Goal: Obtain resource: Obtain resource

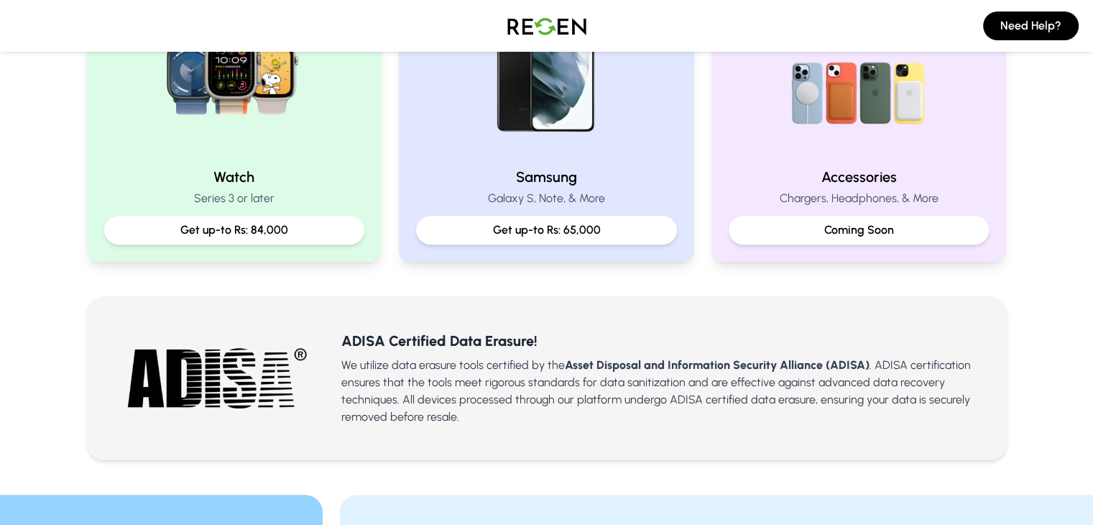
scroll to position [730, 0]
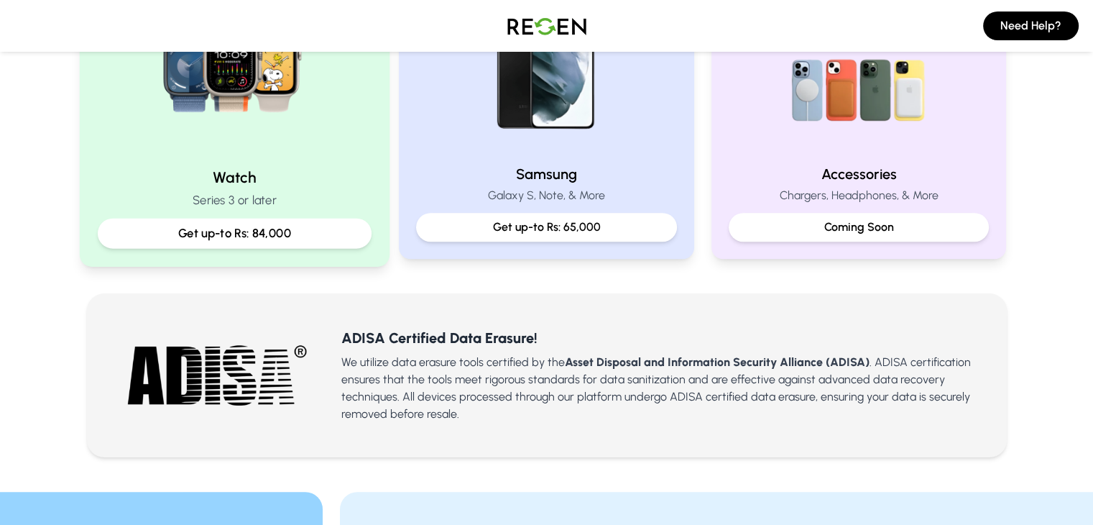
click at [259, 229] on p "Get up-to Rs: 84,000" at bounding box center [233, 233] width 249 height 18
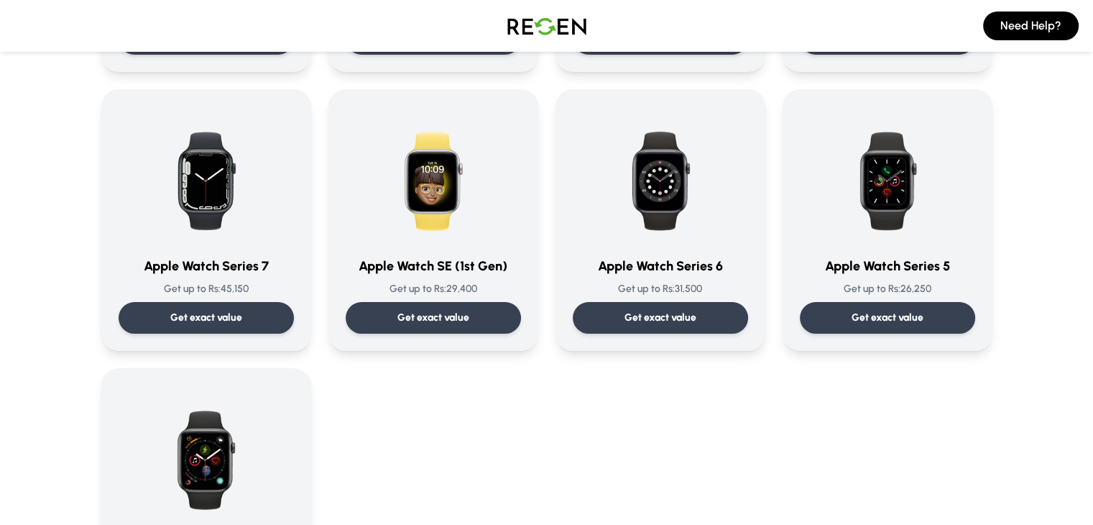
scroll to position [356, 0]
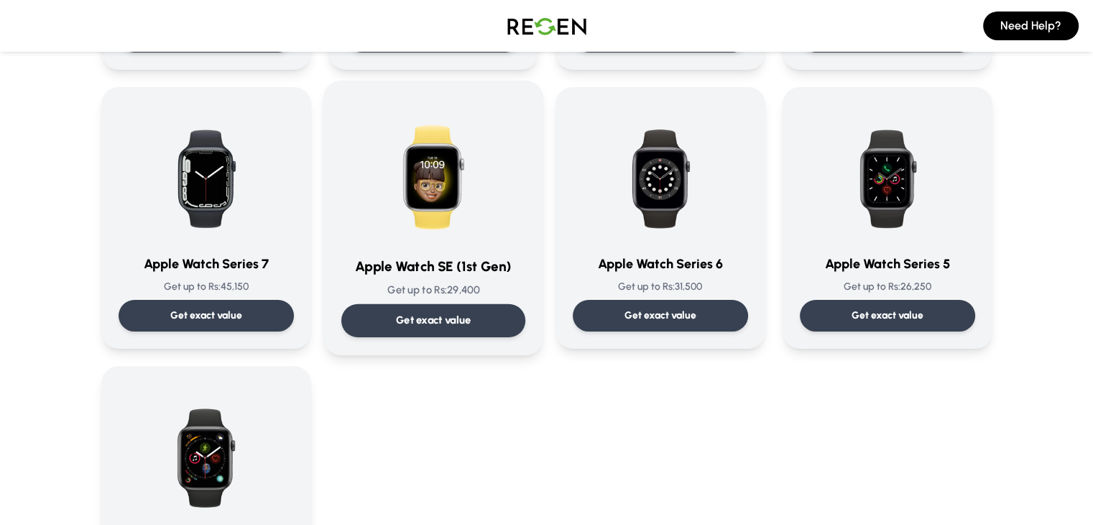
click at [439, 326] on p "Get exact value" at bounding box center [432, 320] width 75 height 15
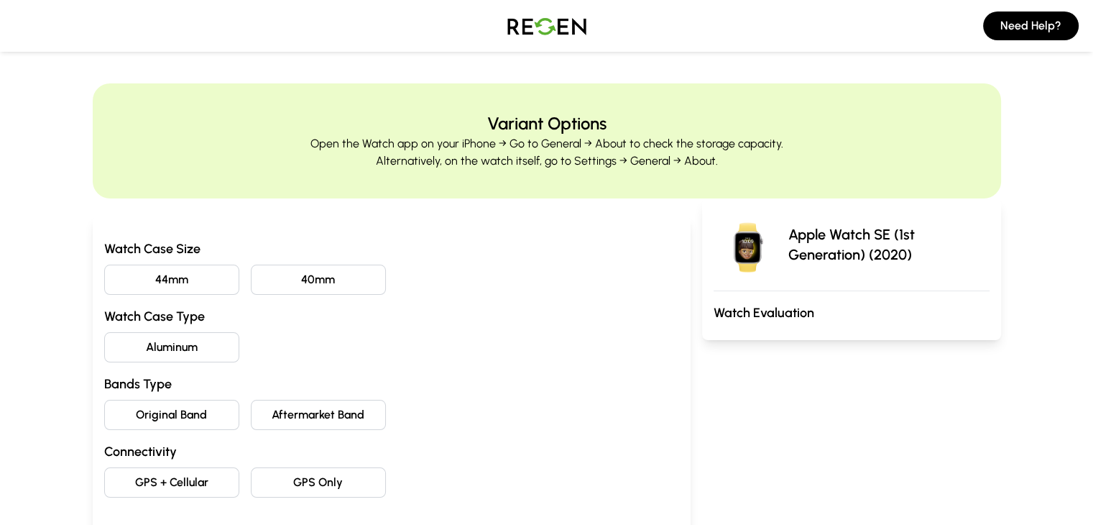
click at [287, 284] on button "40mm" at bounding box center [318, 280] width 135 height 30
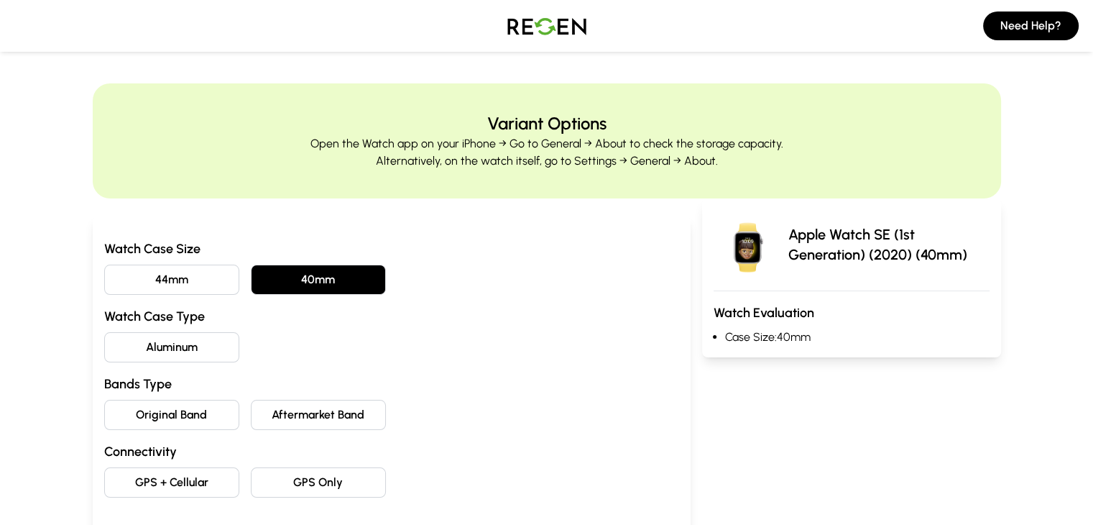
click at [109, 342] on button "Aluminum" at bounding box center [171, 347] width 135 height 30
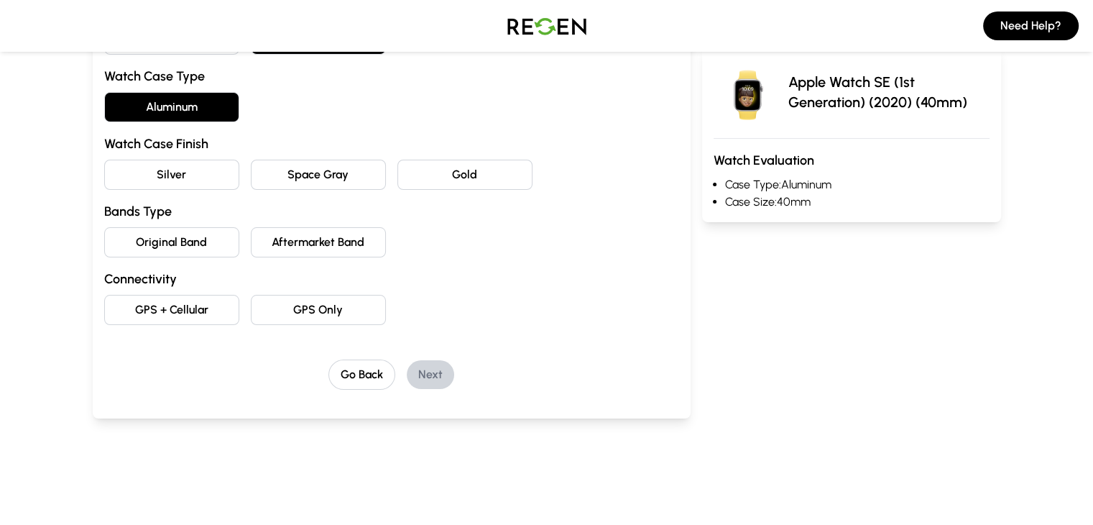
scroll to position [242, 0]
click at [110, 168] on button "Silver" at bounding box center [171, 173] width 135 height 30
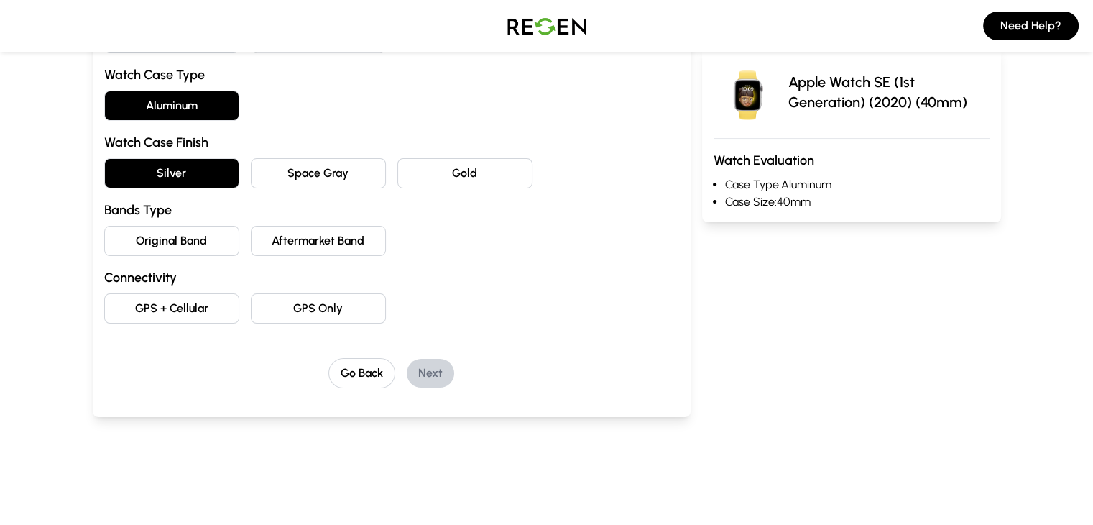
click at [109, 242] on button "Original Band" at bounding box center [171, 241] width 135 height 30
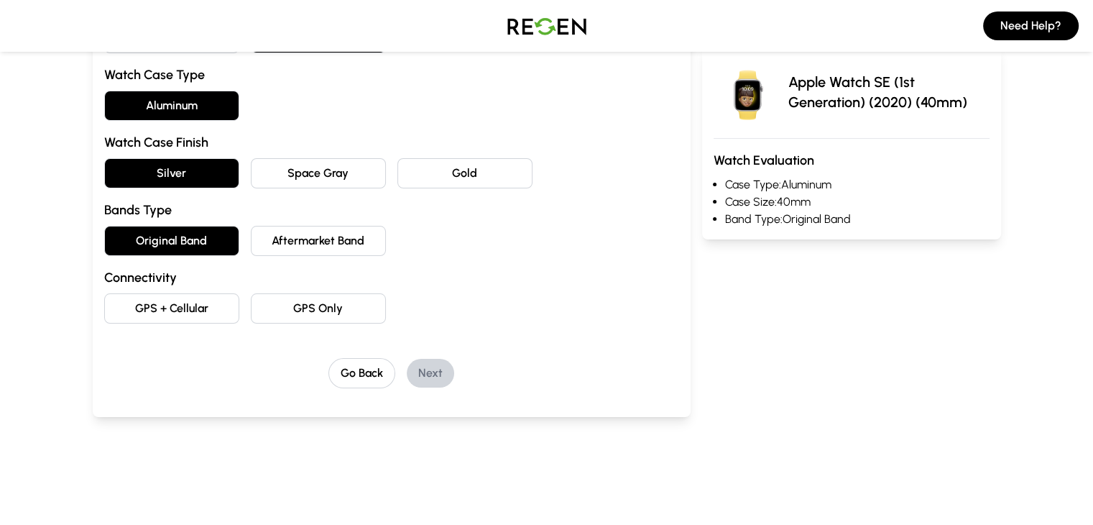
click at [301, 308] on button "GPS Only" at bounding box center [318, 308] width 135 height 30
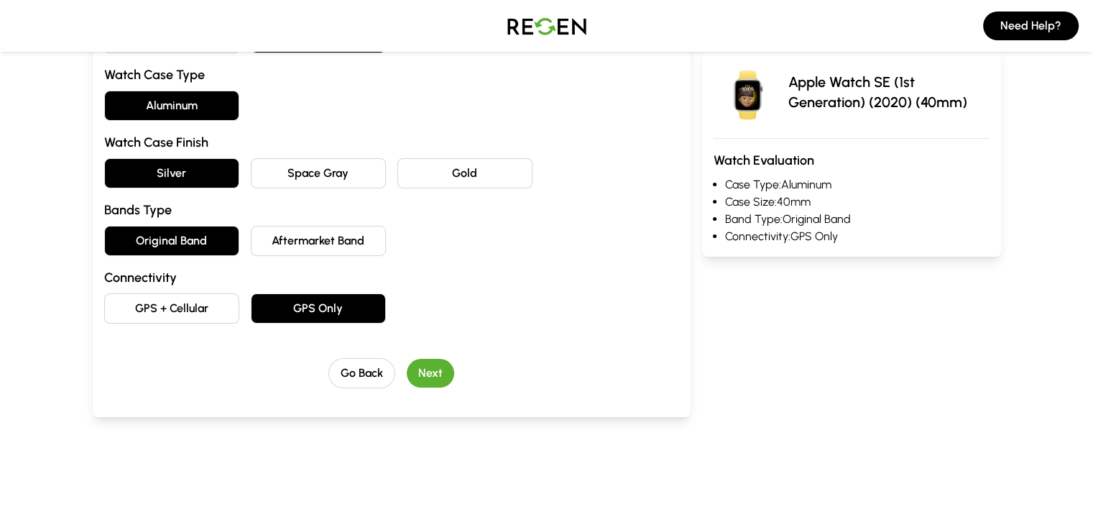
click at [407, 379] on button "Next" at bounding box center [430, 373] width 47 height 29
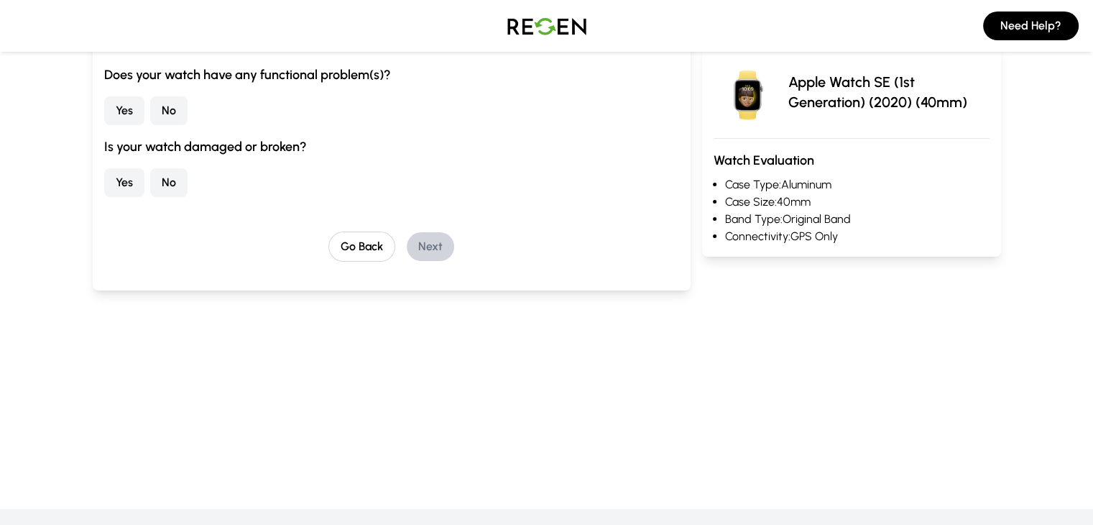
scroll to position [116, 0]
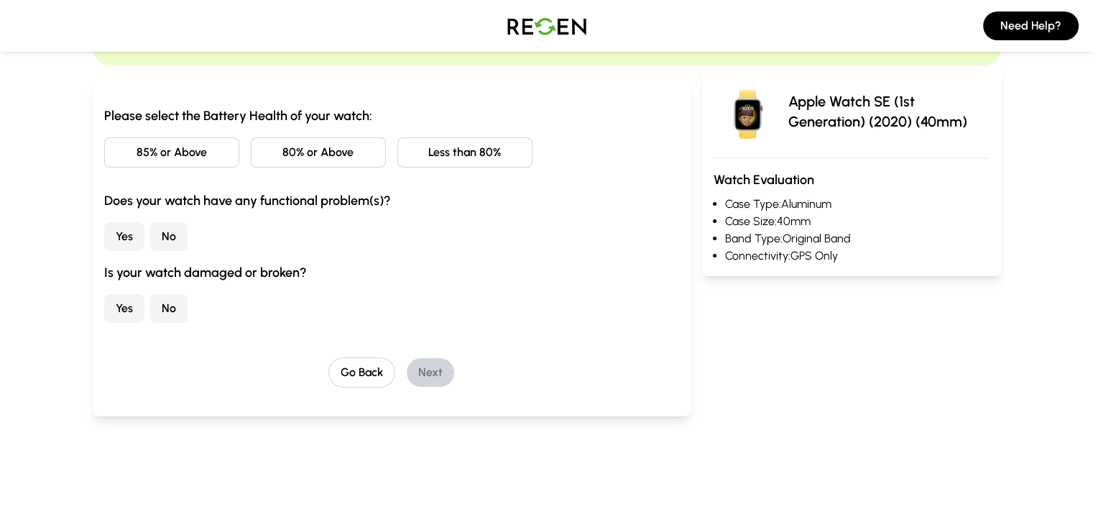
click at [111, 150] on button "85% or Above" at bounding box center [171, 152] width 135 height 30
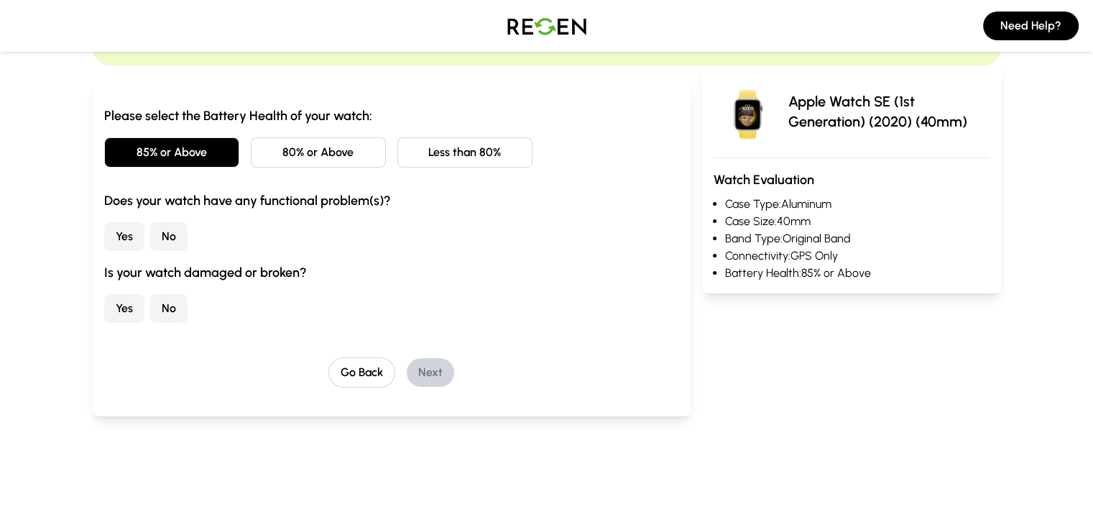
click at [150, 238] on button "No" at bounding box center [168, 236] width 37 height 29
click at [150, 303] on button "No" at bounding box center [168, 308] width 37 height 29
click at [407, 371] on button "Next" at bounding box center [430, 372] width 47 height 29
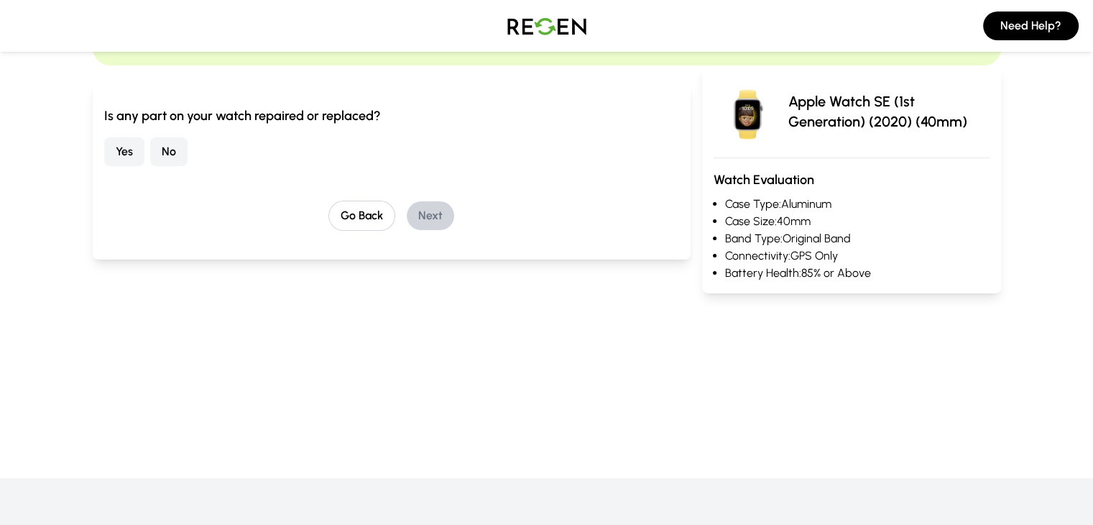
click at [150, 150] on button "No" at bounding box center [168, 151] width 37 height 29
click at [420, 217] on button "Next" at bounding box center [430, 215] width 47 height 29
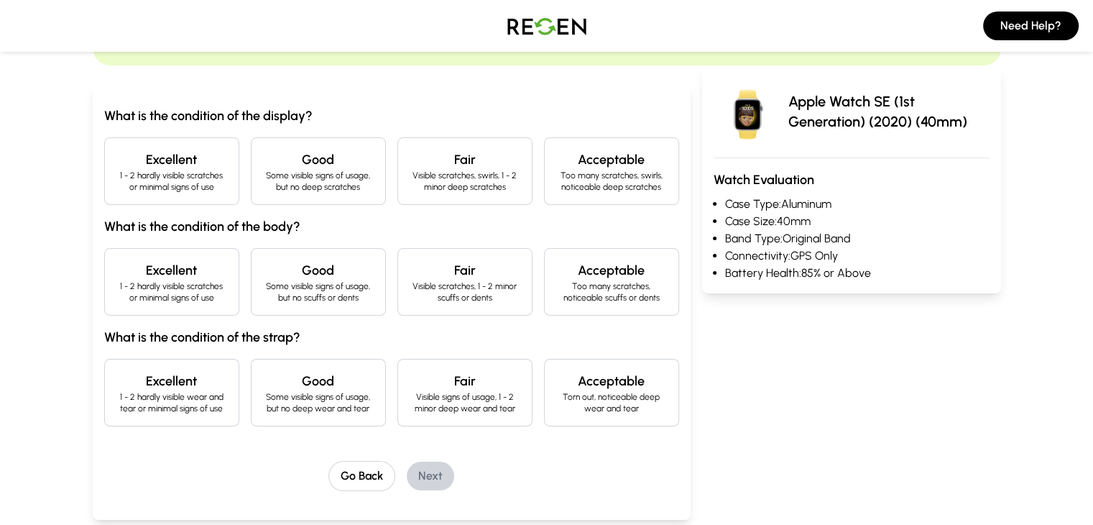
click at [263, 170] on p "Some visible signs of usage, but no deep scratches" at bounding box center [318, 181] width 111 height 23
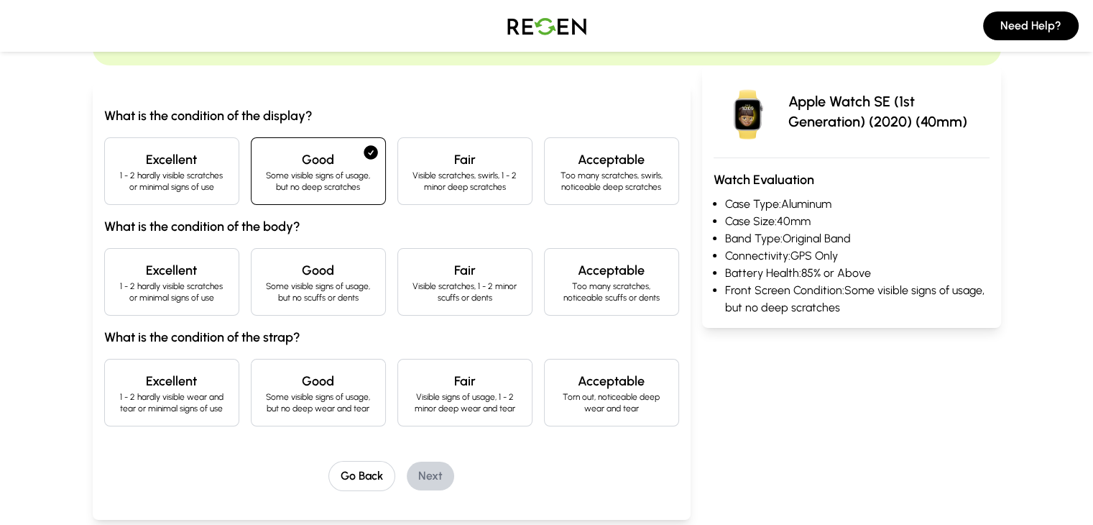
click at [263, 262] on h4 "Good" at bounding box center [318, 270] width 111 height 20
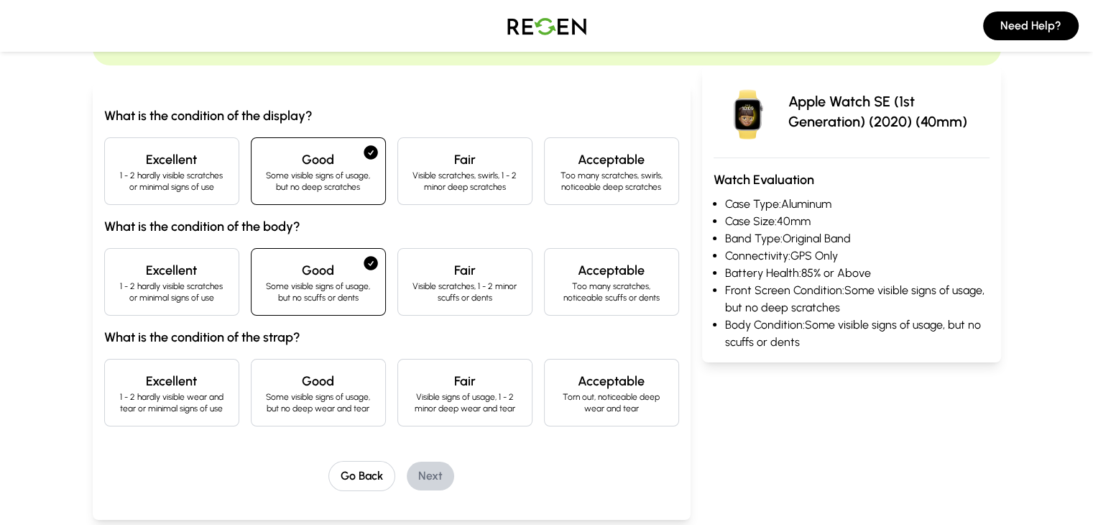
click at [263, 401] on p "Some visible signs of usage, but no deep wear and tear" at bounding box center [318, 402] width 111 height 23
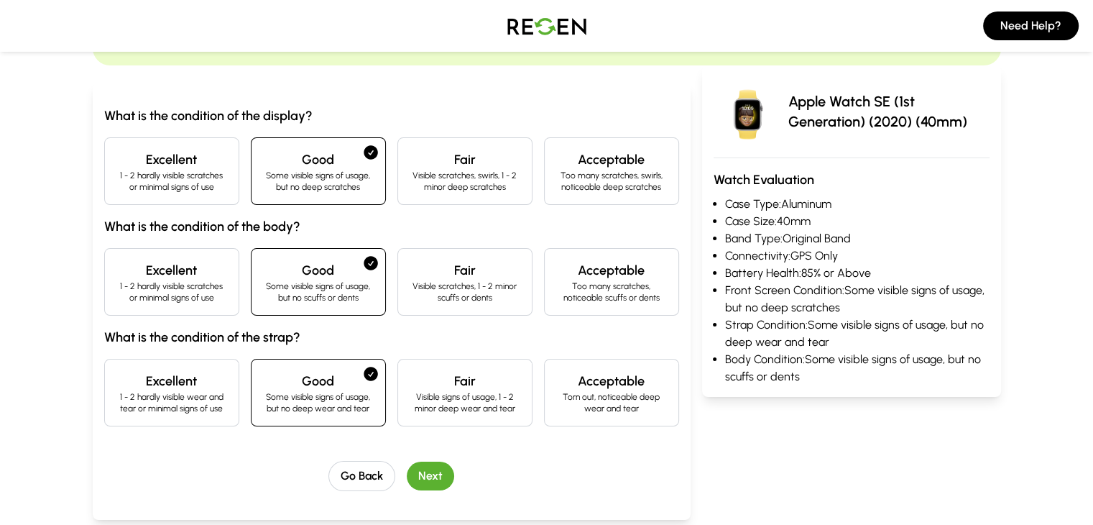
click at [407, 465] on button "Next" at bounding box center [430, 476] width 47 height 29
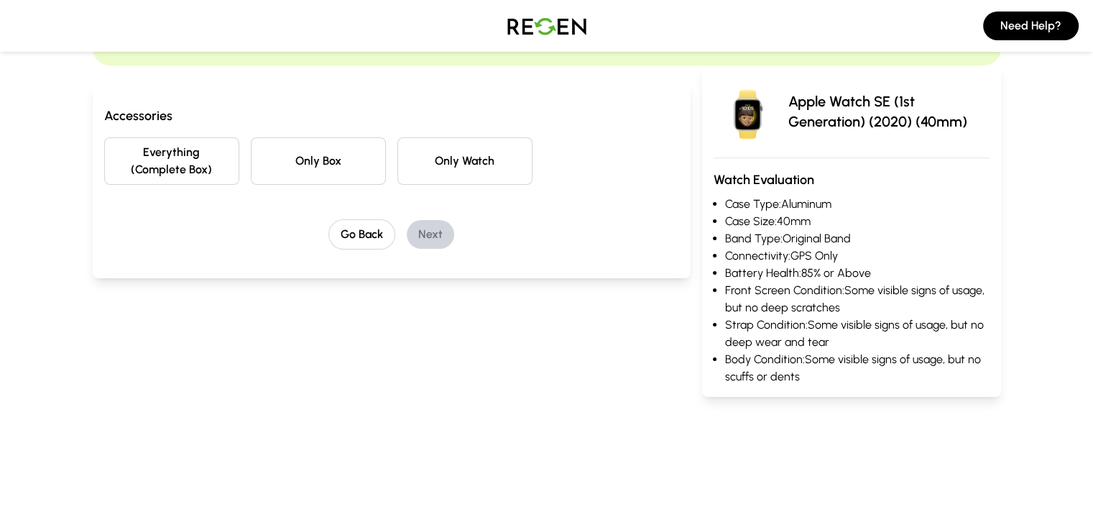
click at [120, 150] on button "Everything (Complete Box)" at bounding box center [171, 160] width 135 height 47
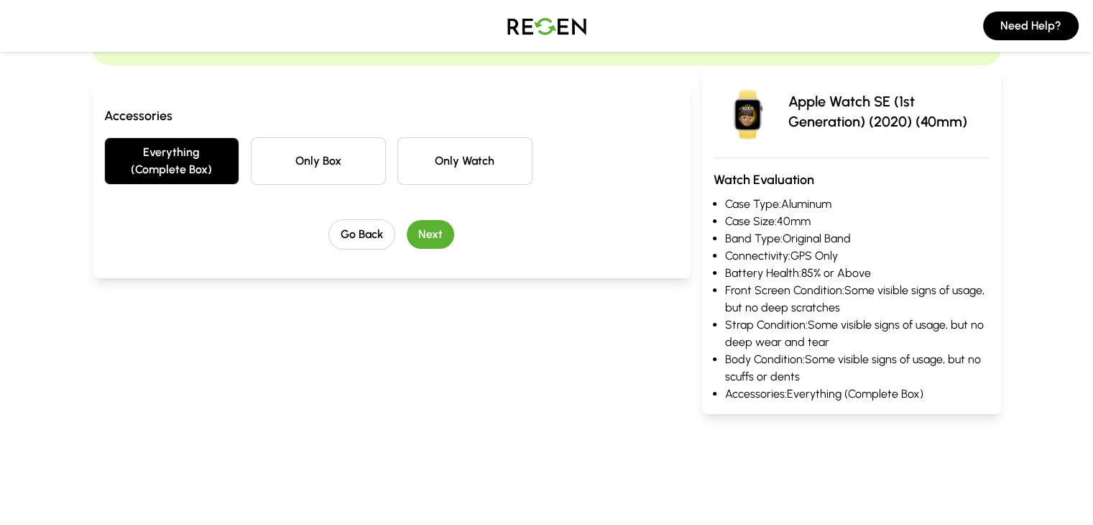
click at [407, 220] on button "Next" at bounding box center [430, 234] width 47 height 29
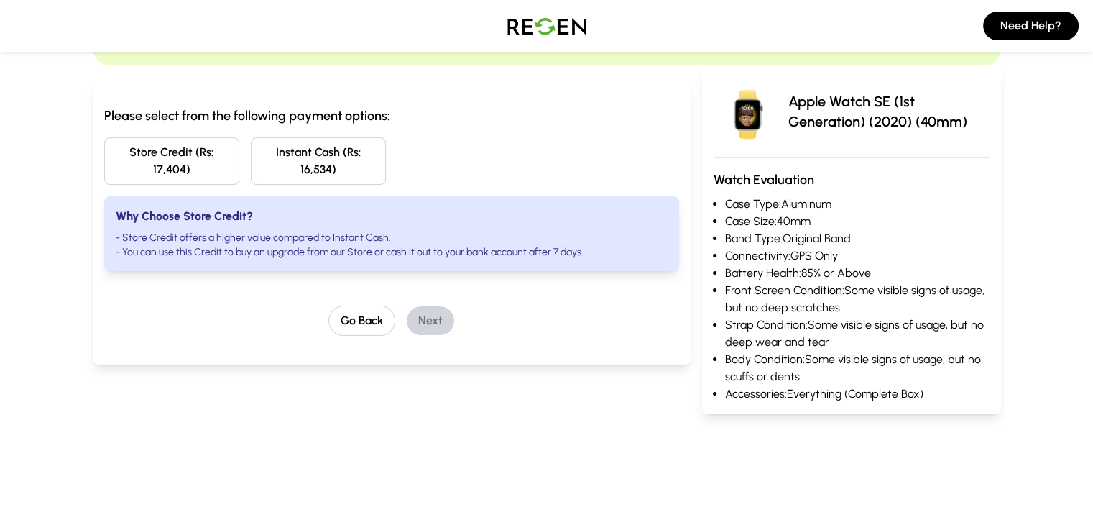
click at [104, 156] on button "Store Credit (Rs: 17,404)" at bounding box center [171, 160] width 135 height 47
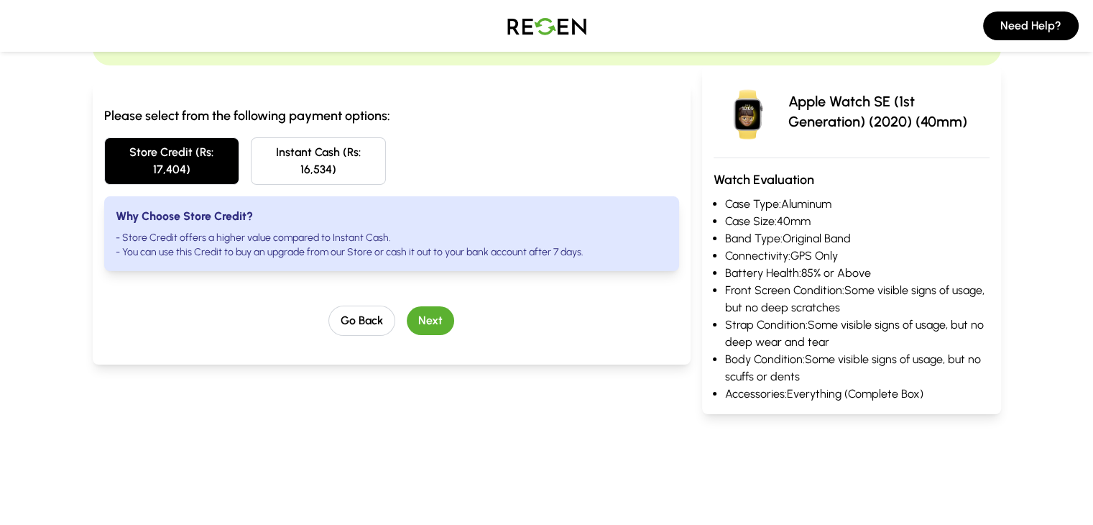
click at [408, 306] on button "Next" at bounding box center [430, 320] width 47 height 29
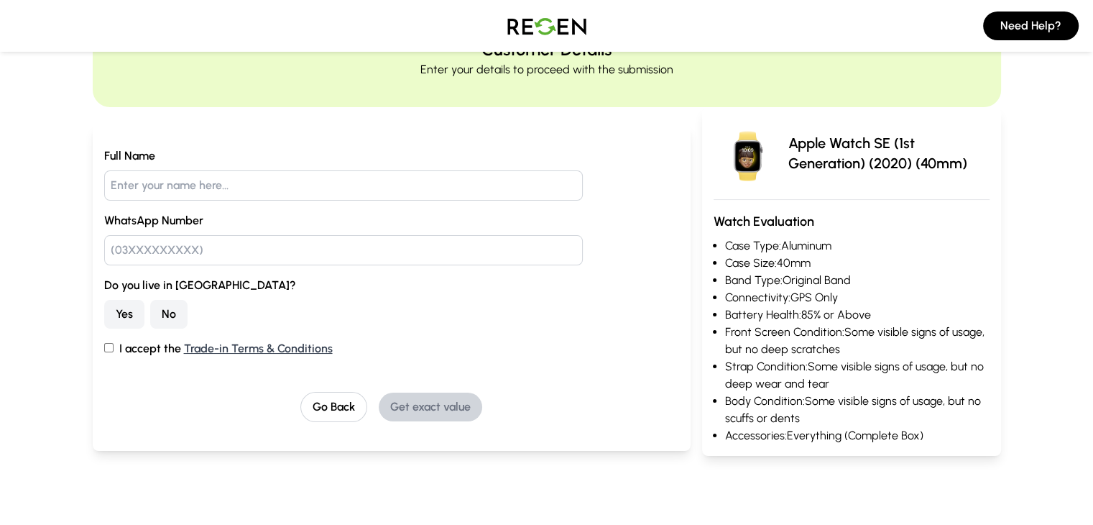
scroll to position [73, 0]
click at [543, 21] on img at bounding box center [547, 26] width 101 height 40
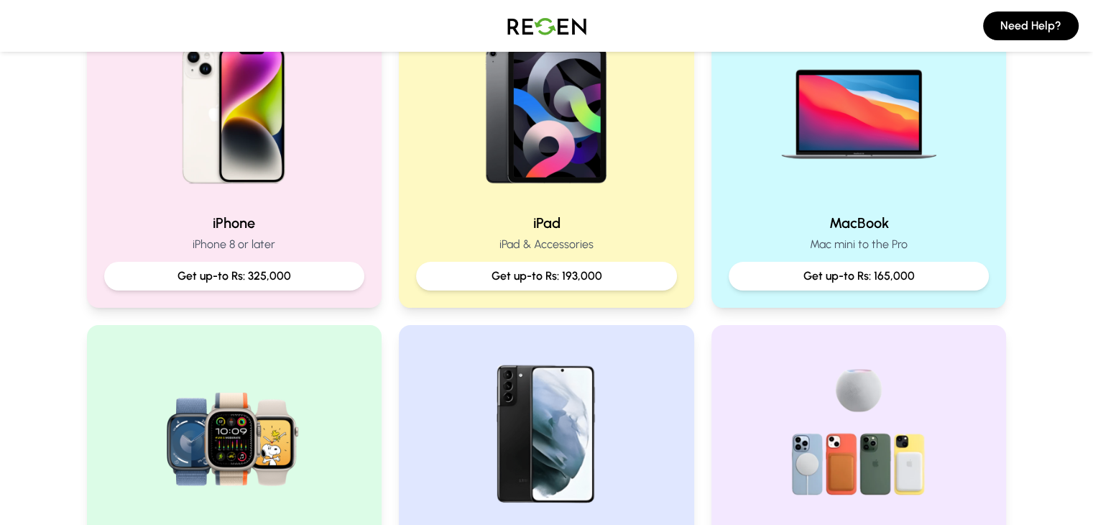
scroll to position [345, 0]
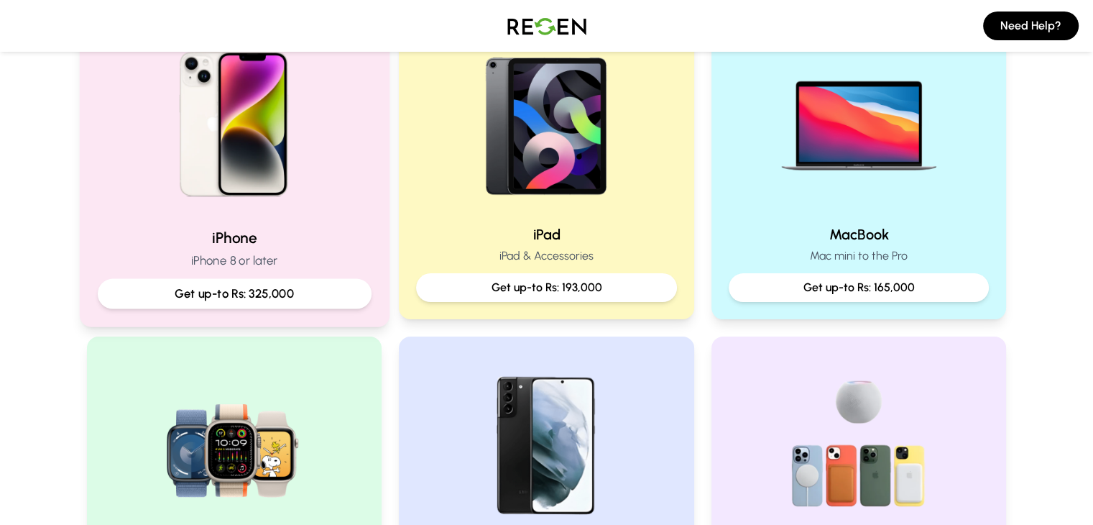
click at [226, 118] on img at bounding box center [233, 118] width 193 height 193
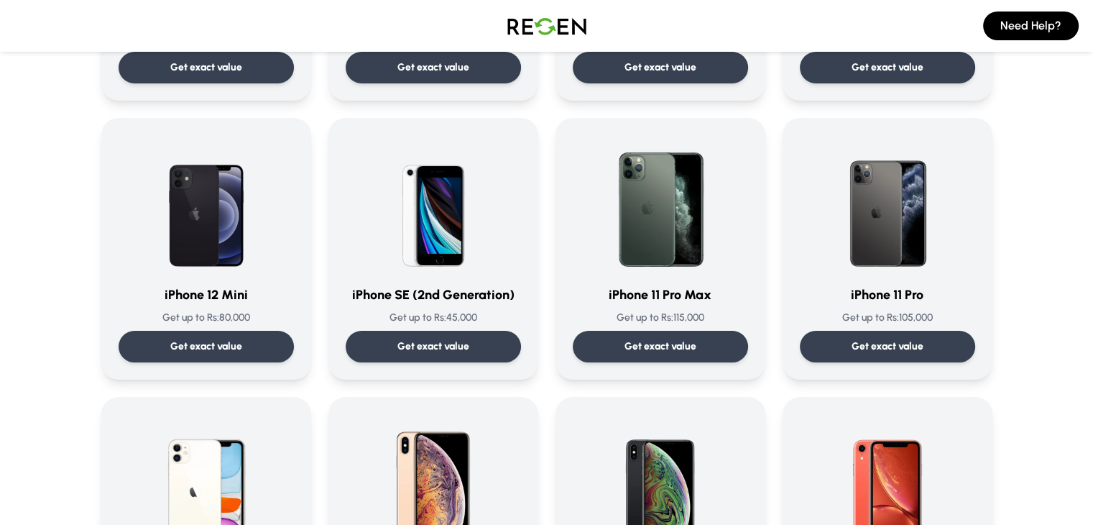
scroll to position [1162, 0]
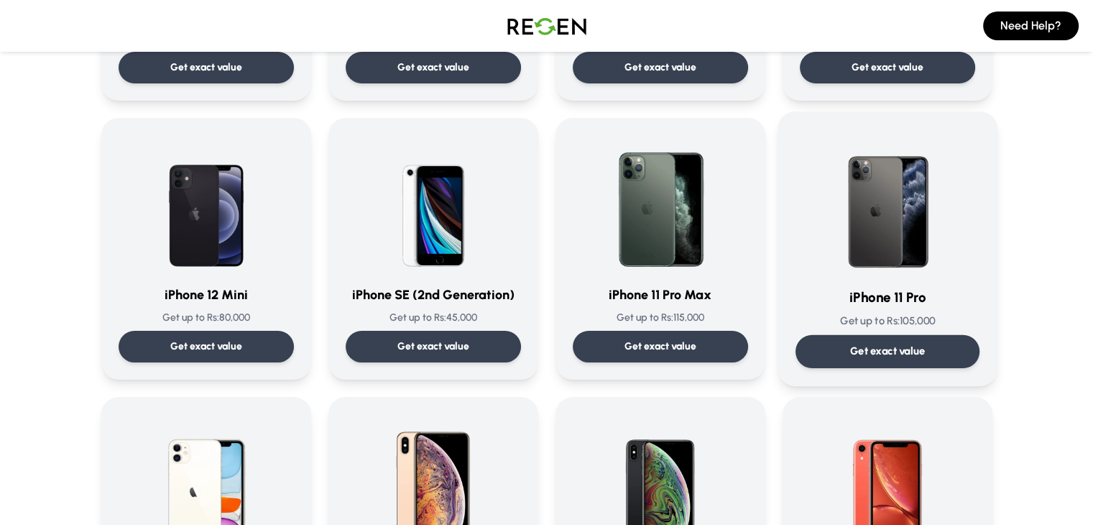
click at [904, 347] on p "Get exact value" at bounding box center [887, 351] width 75 height 15
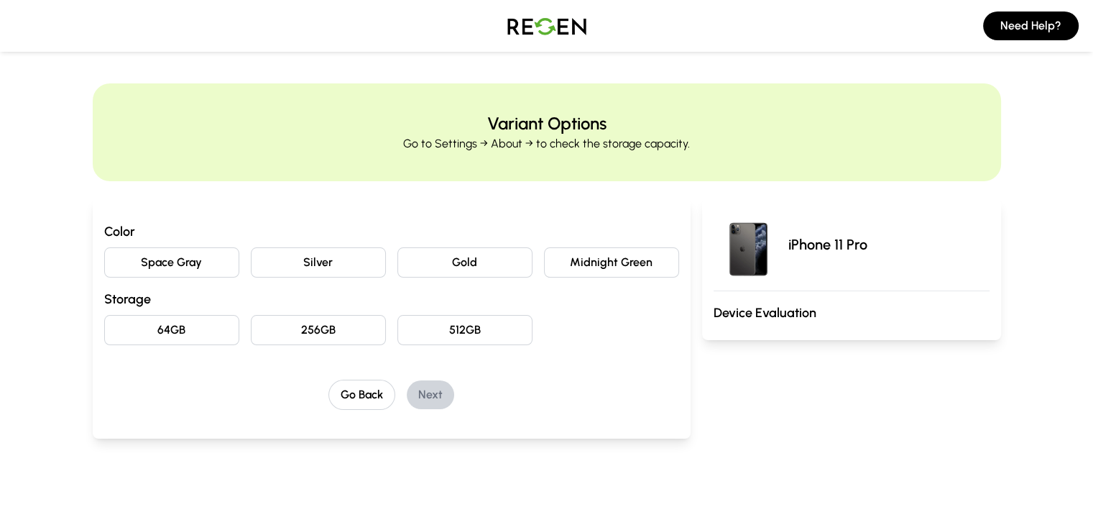
click at [301, 247] on button "Silver" at bounding box center [318, 262] width 135 height 30
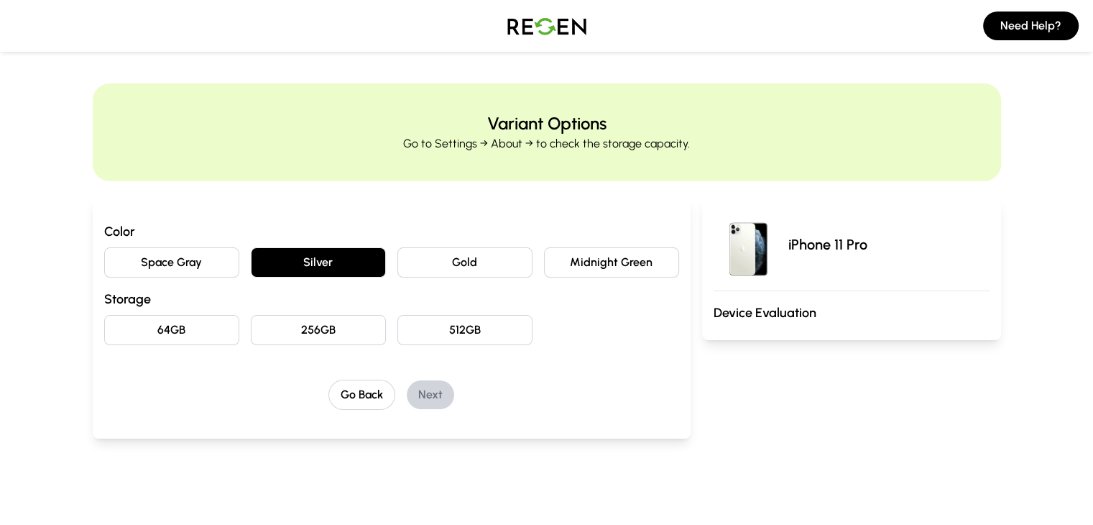
click at [293, 329] on button "256GB" at bounding box center [318, 330] width 135 height 30
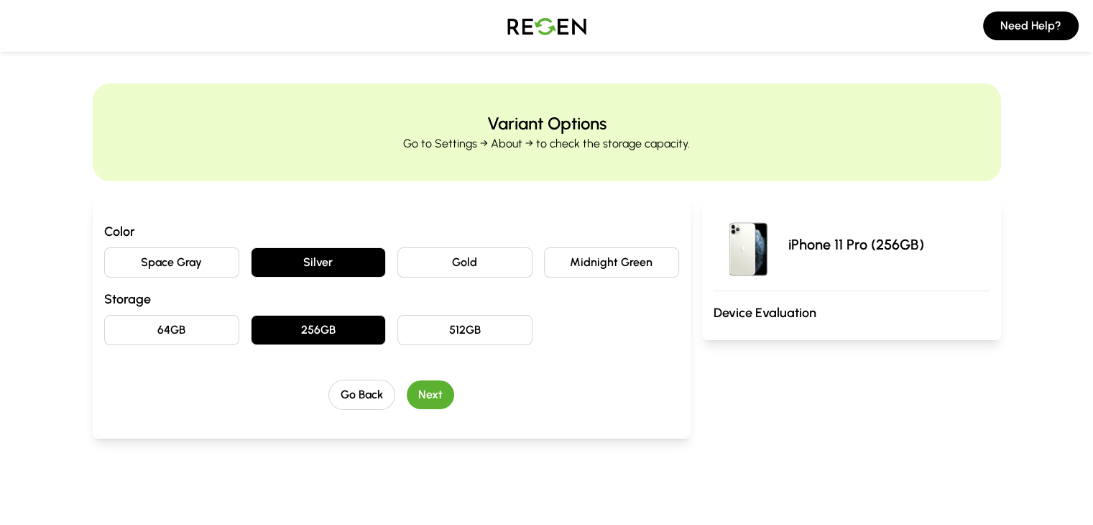
click at [407, 392] on button "Next" at bounding box center [430, 394] width 47 height 29
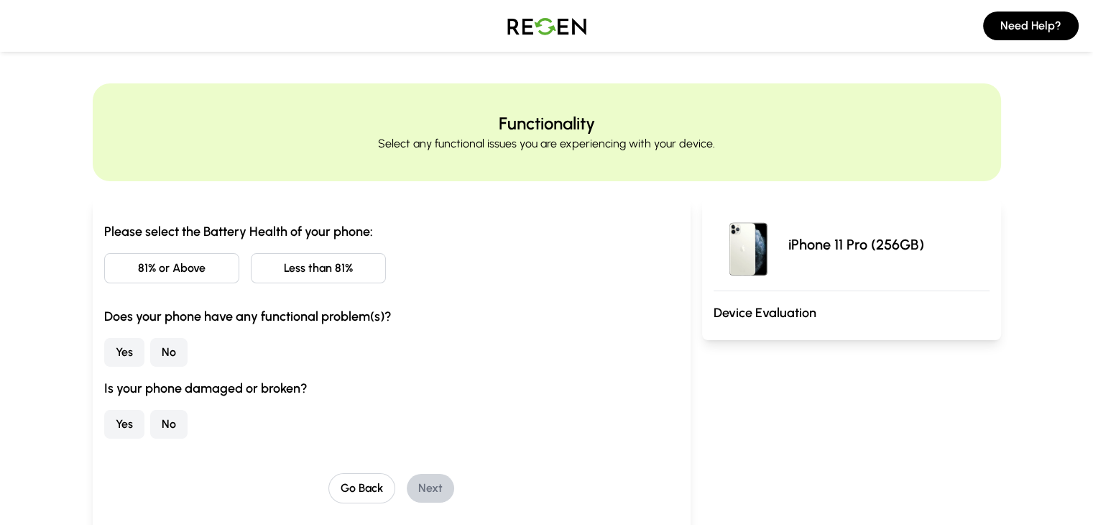
click at [288, 268] on button "Less than 81%" at bounding box center [318, 268] width 135 height 30
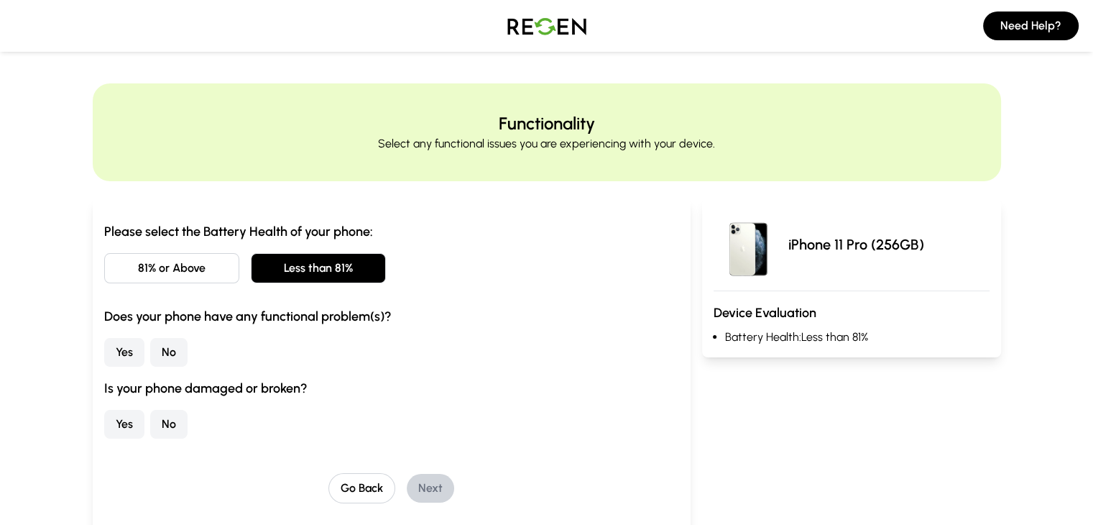
click at [150, 353] on button "No" at bounding box center [168, 352] width 37 height 29
click at [150, 421] on button "No" at bounding box center [168, 424] width 37 height 29
click at [407, 492] on button "Next" at bounding box center [430, 488] width 47 height 29
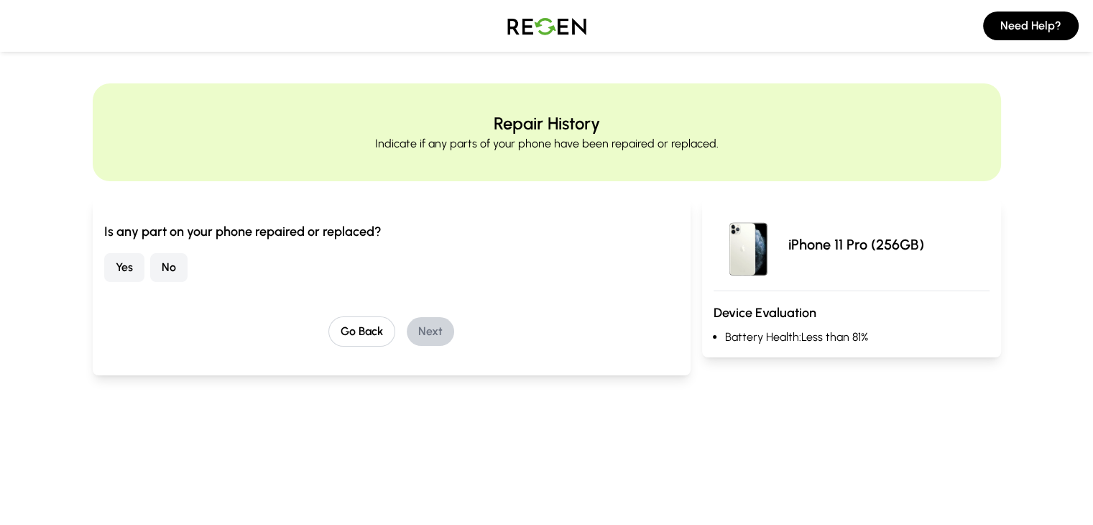
click at [104, 263] on button "Yes" at bounding box center [124, 267] width 40 height 29
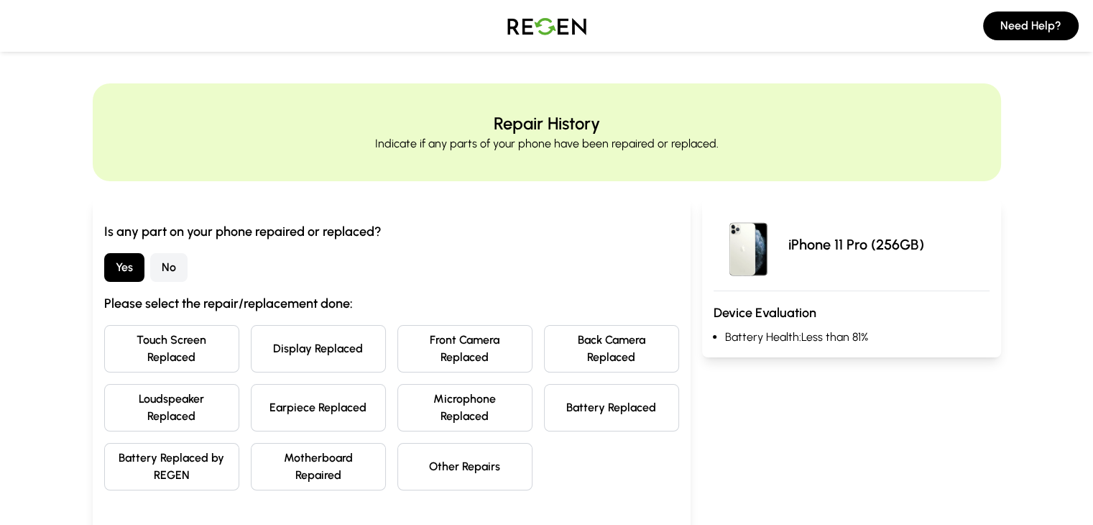
click at [305, 341] on button "Display Replaced" at bounding box center [318, 348] width 135 height 47
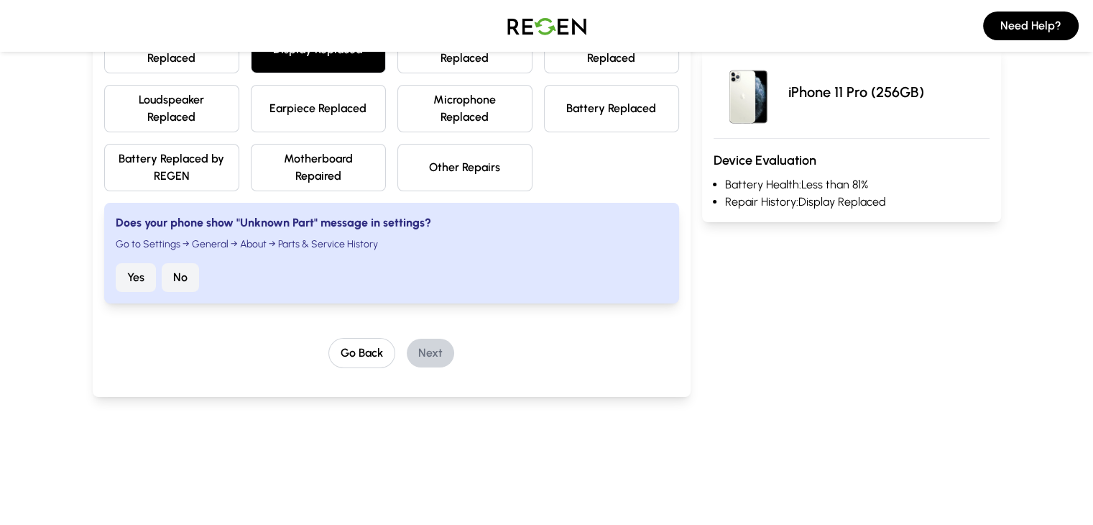
scroll to position [299, 0]
click at [162, 263] on button "No" at bounding box center [180, 277] width 37 height 29
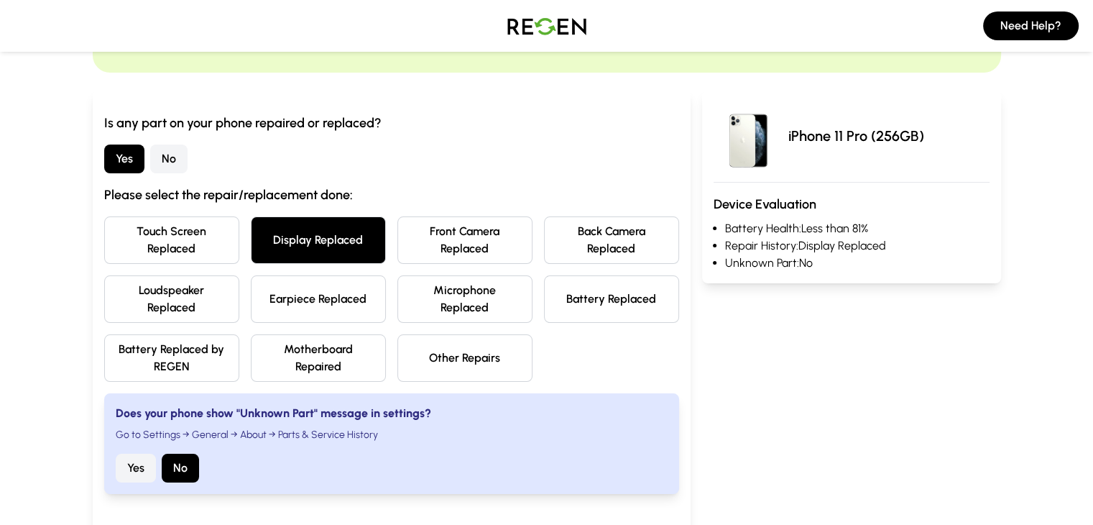
scroll to position [108, 0]
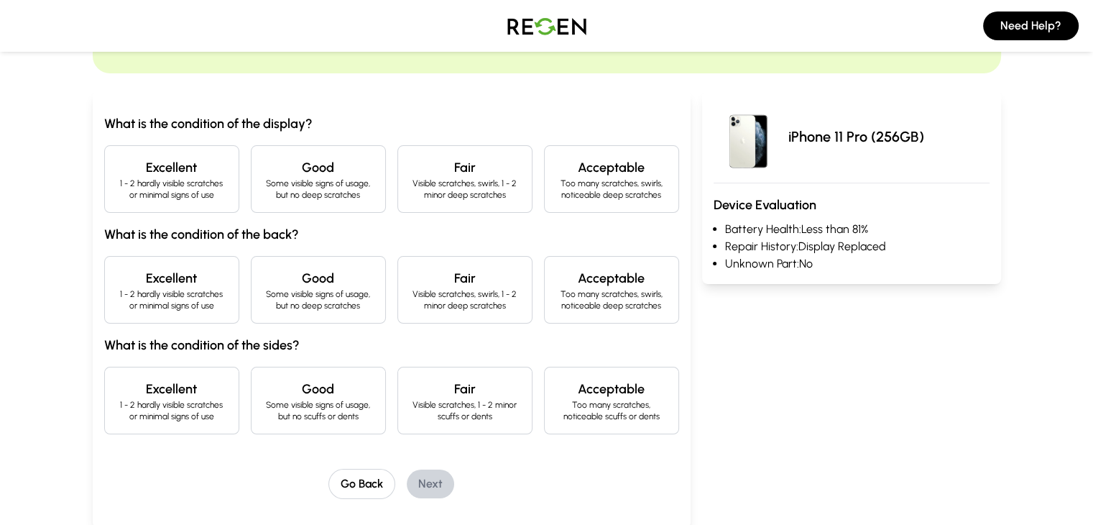
click at [263, 185] on p "Some visible signs of usage, but no deep scratches" at bounding box center [318, 189] width 111 height 23
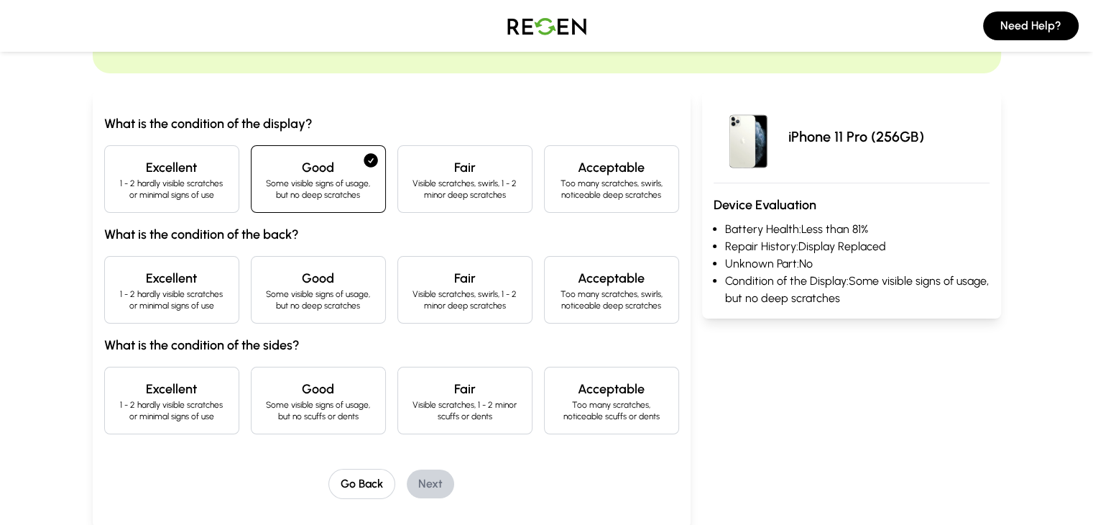
click at [263, 280] on h4 "Good" at bounding box center [318, 278] width 111 height 20
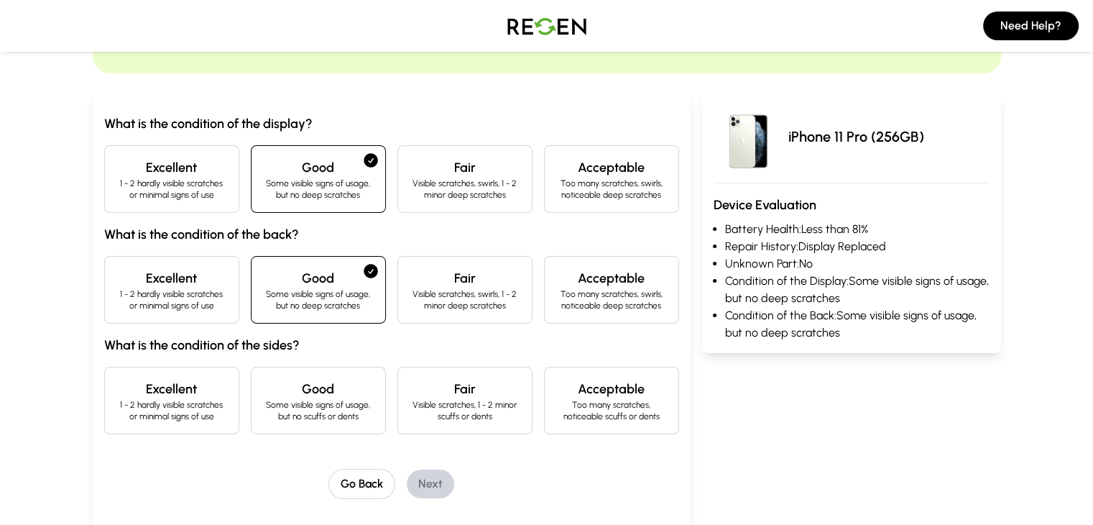
click at [265, 400] on p "Some visible signs of usage, but no scuffs or dents" at bounding box center [318, 410] width 111 height 23
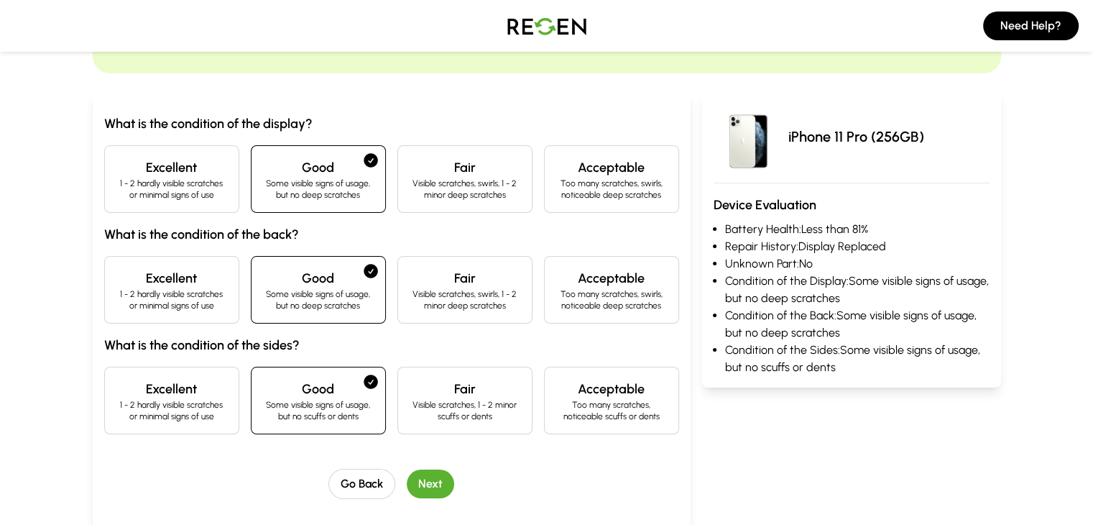
click at [407, 476] on button "Next" at bounding box center [430, 483] width 47 height 29
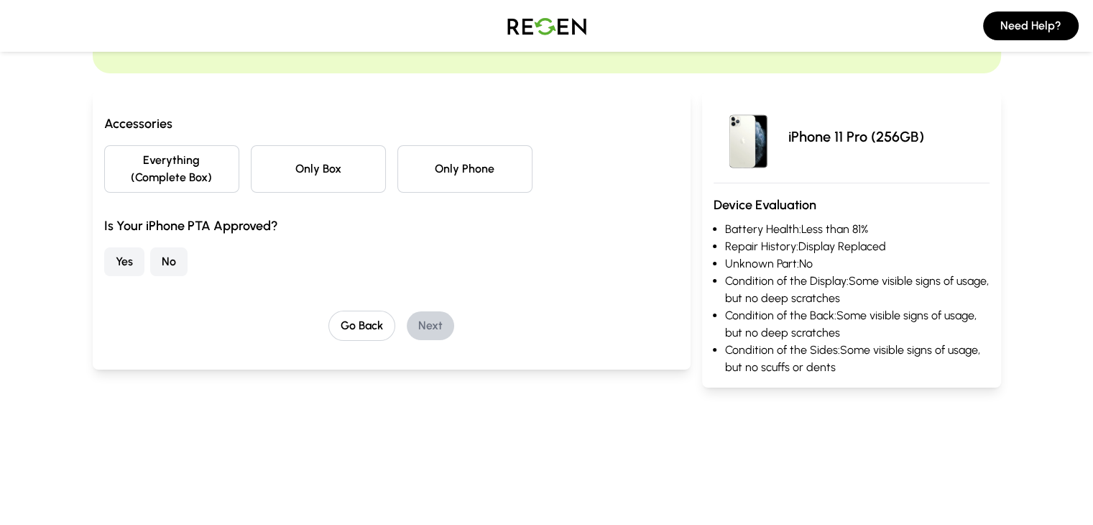
click at [454, 153] on button "Only Phone" at bounding box center [465, 168] width 135 height 47
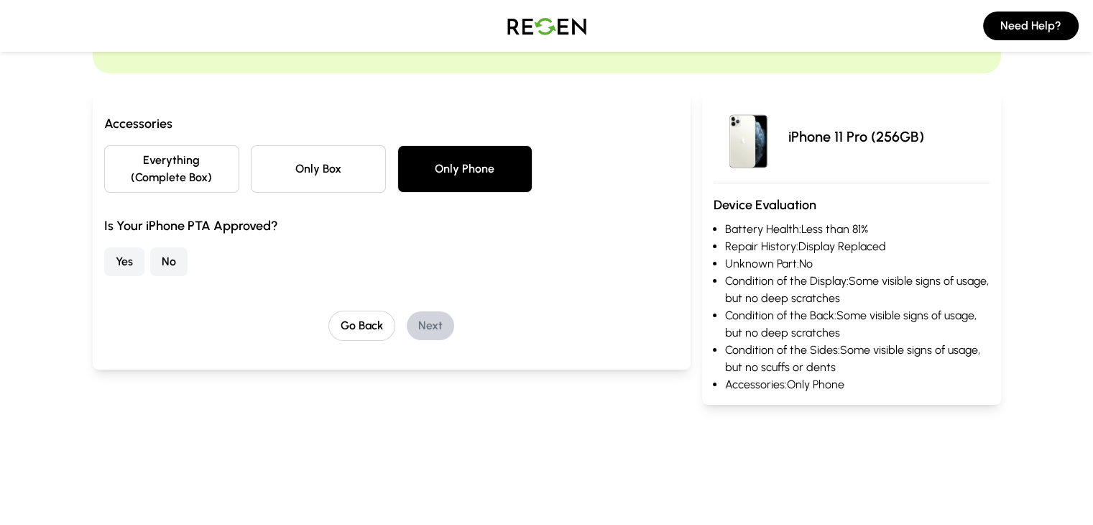
click at [104, 247] on button "Yes" at bounding box center [124, 261] width 40 height 29
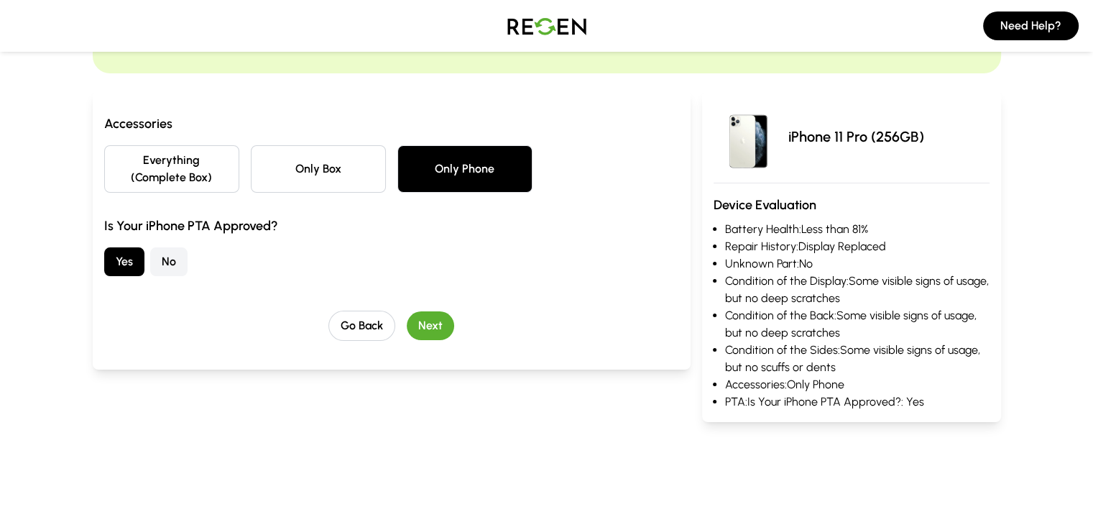
click at [407, 311] on button "Next" at bounding box center [430, 325] width 47 height 29
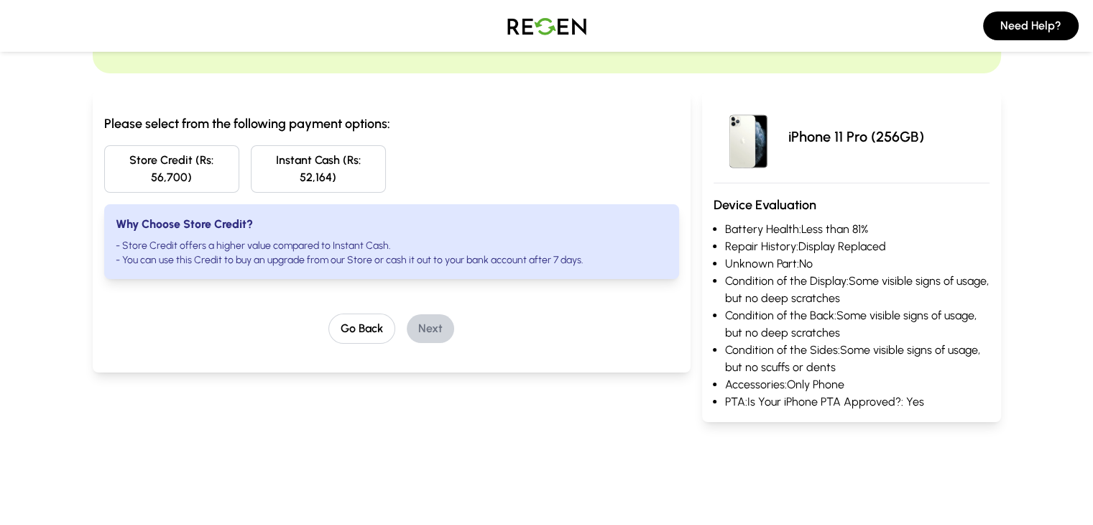
click at [104, 156] on button "Store Credit (Rs: 56,700)" at bounding box center [171, 168] width 135 height 47
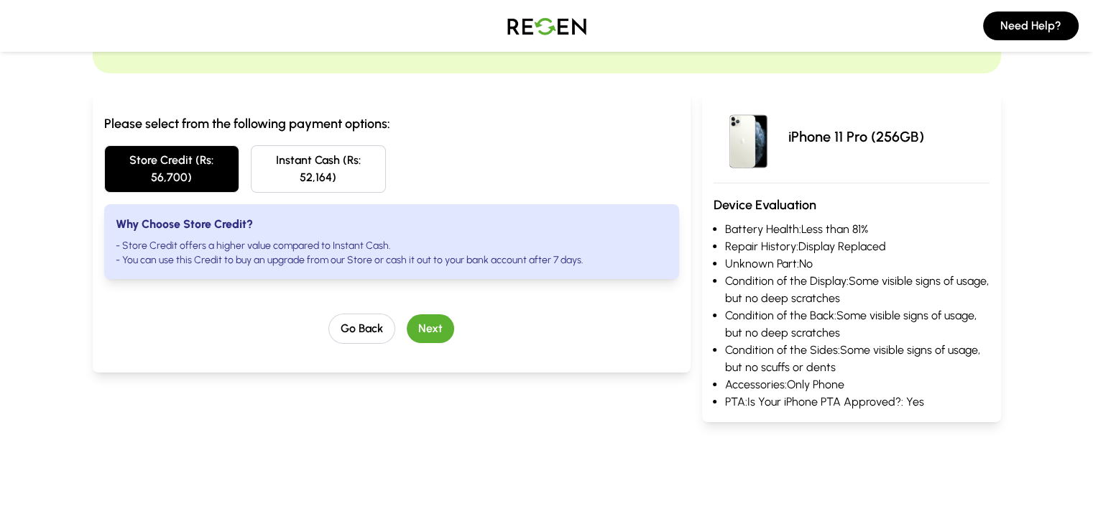
scroll to position [0, 0]
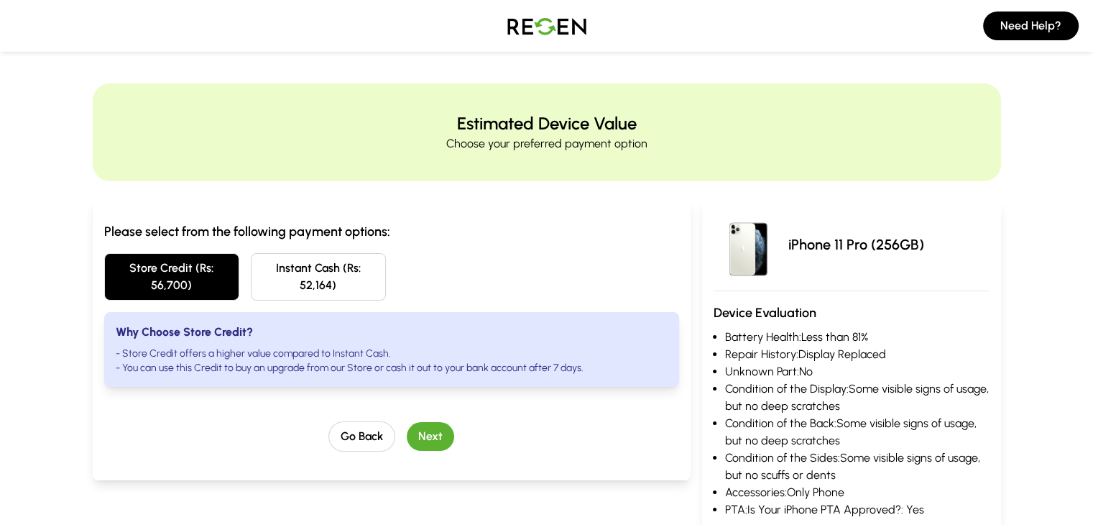
click at [542, 36] on img at bounding box center [547, 26] width 101 height 40
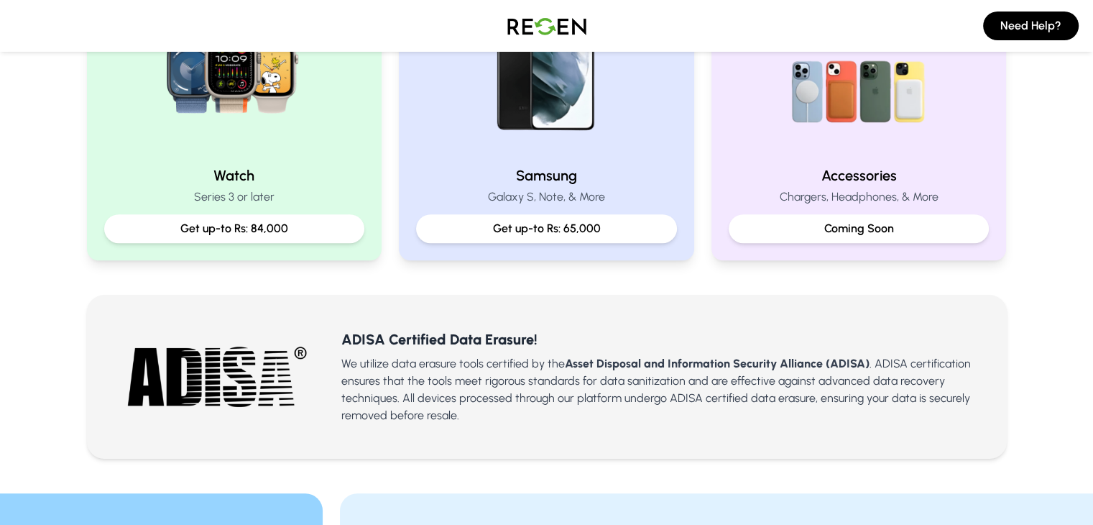
scroll to position [735, 0]
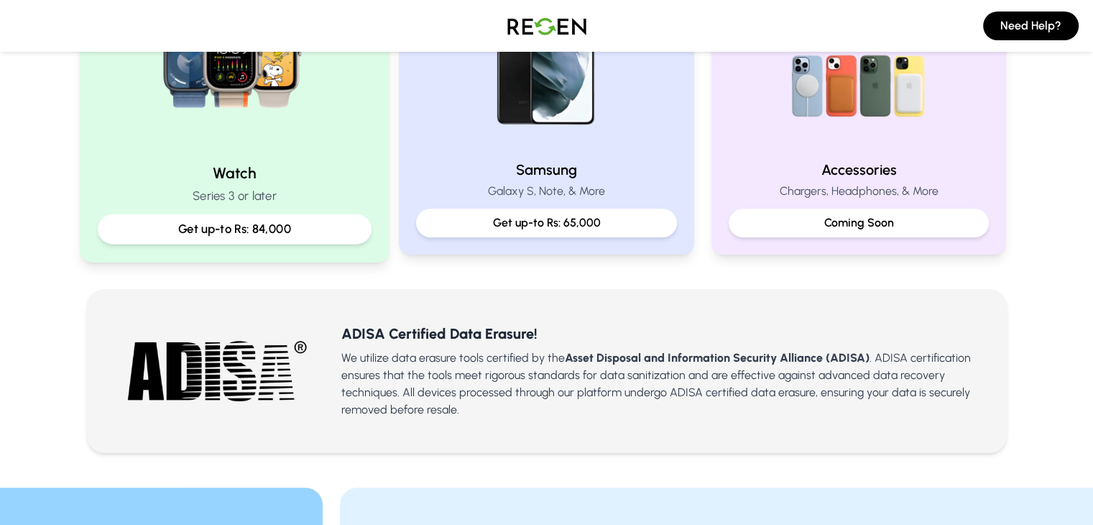
click at [272, 218] on div "Get up-to Rs: 84,000" at bounding box center [234, 229] width 274 height 30
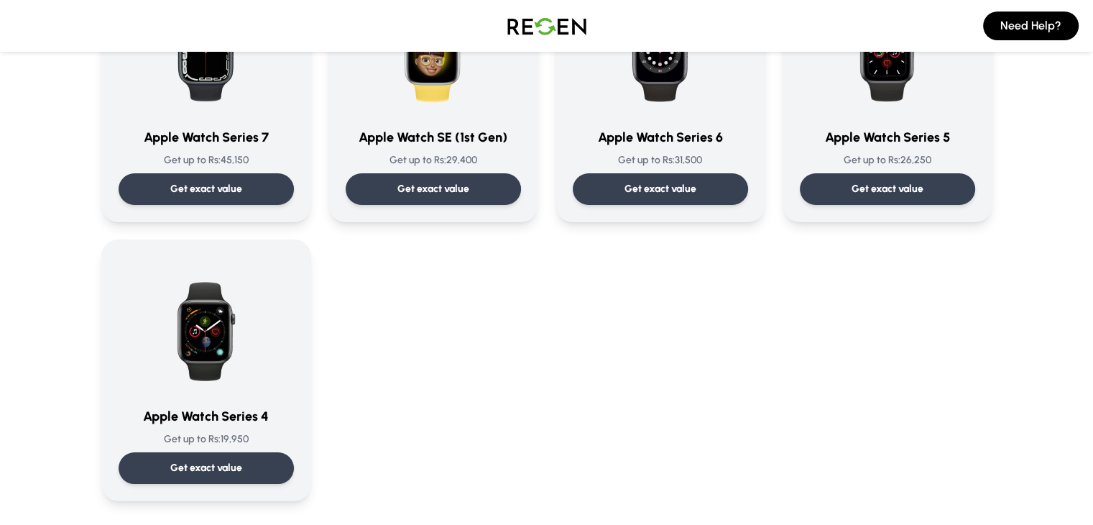
scroll to position [483, 0]
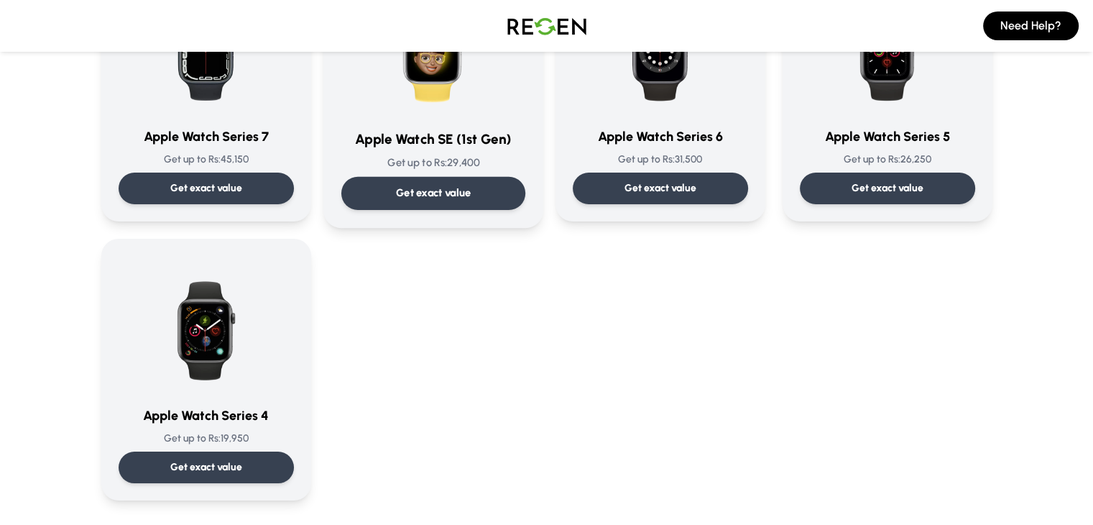
click at [436, 185] on div "Get exact value" at bounding box center [433, 193] width 184 height 33
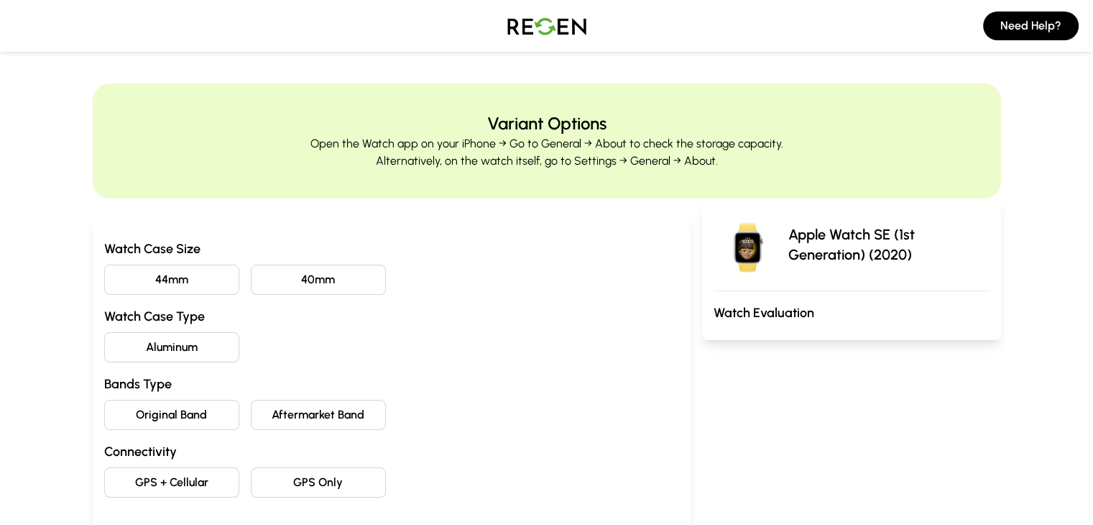
click at [252, 286] on button "40mm" at bounding box center [318, 280] width 135 height 30
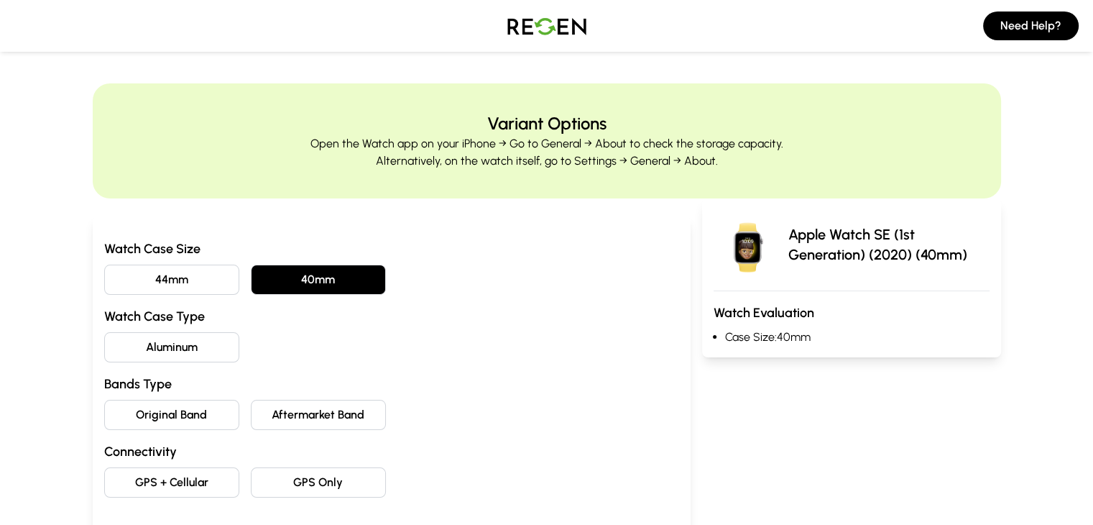
click at [139, 352] on button "Aluminum" at bounding box center [171, 347] width 135 height 30
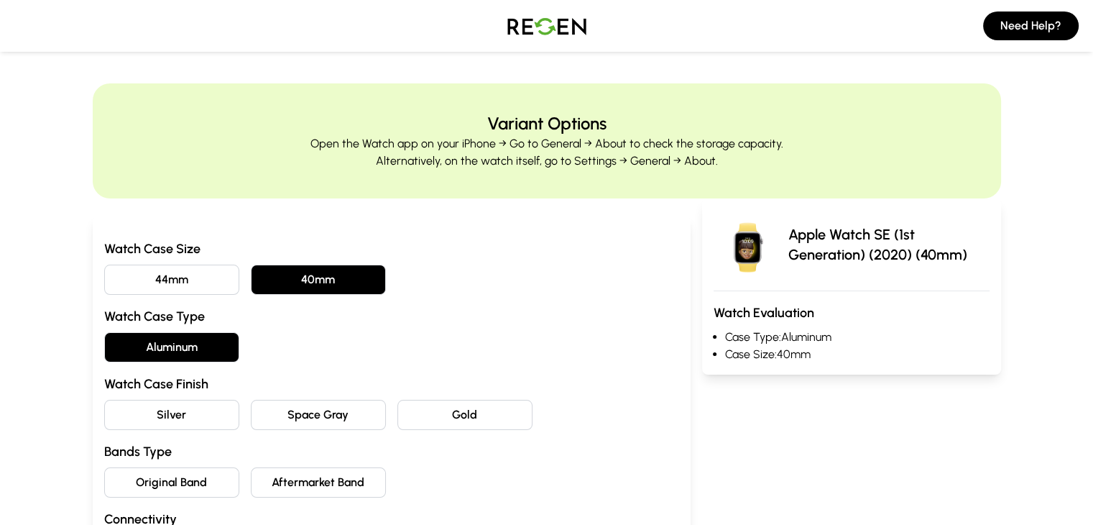
click at [124, 413] on button "Silver" at bounding box center [171, 415] width 135 height 30
click at [135, 479] on button "Original Band" at bounding box center [171, 482] width 135 height 30
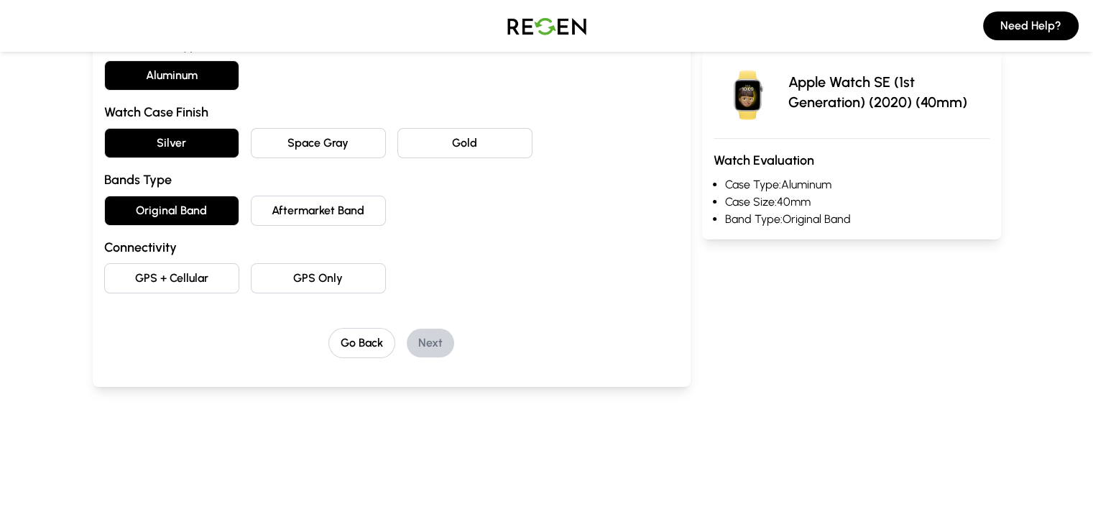
scroll to position [272, 0]
click at [308, 277] on button "GPS Only" at bounding box center [318, 277] width 135 height 30
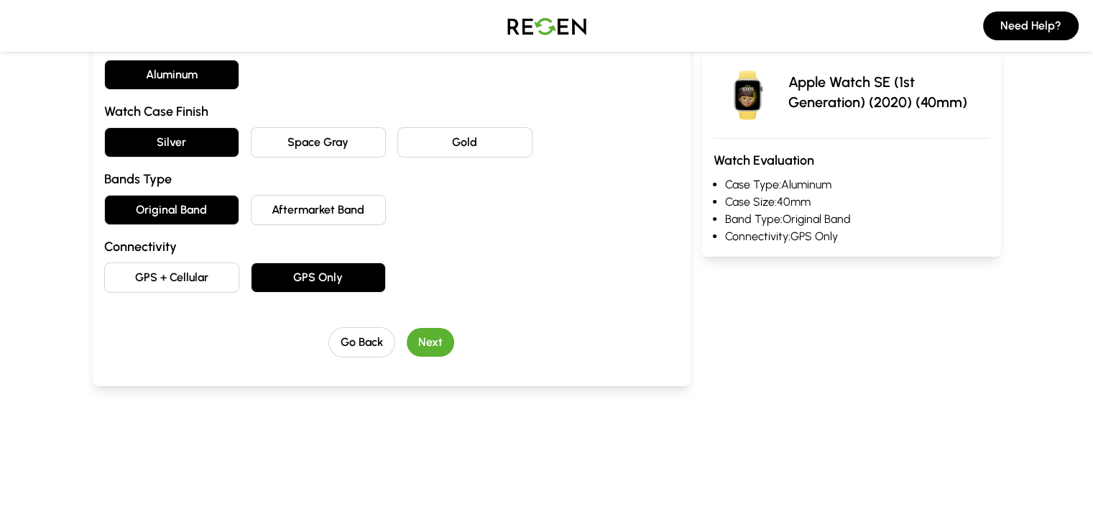
click at [408, 347] on button "Next" at bounding box center [430, 342] width 47 height 29
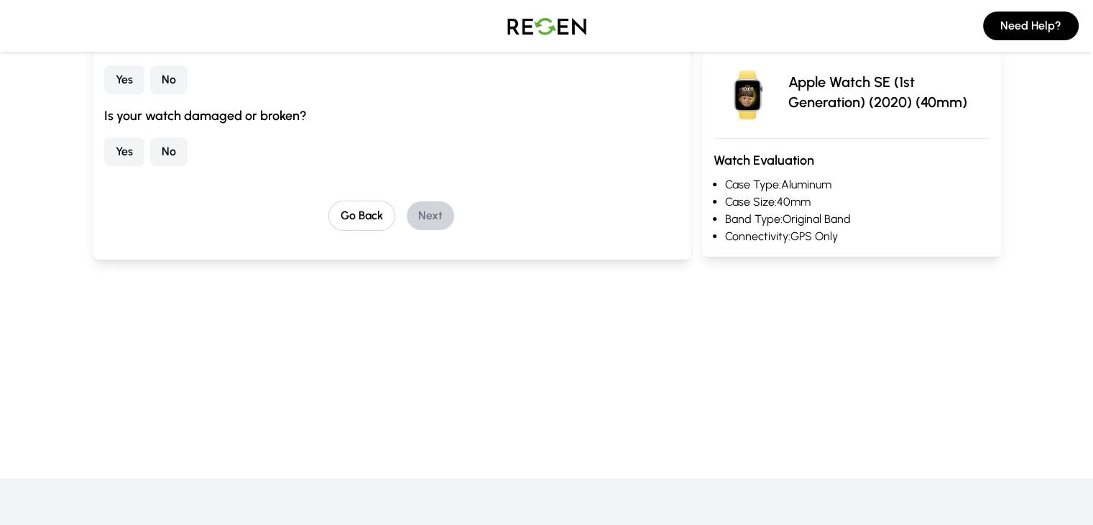
scroll to position [147, 0]
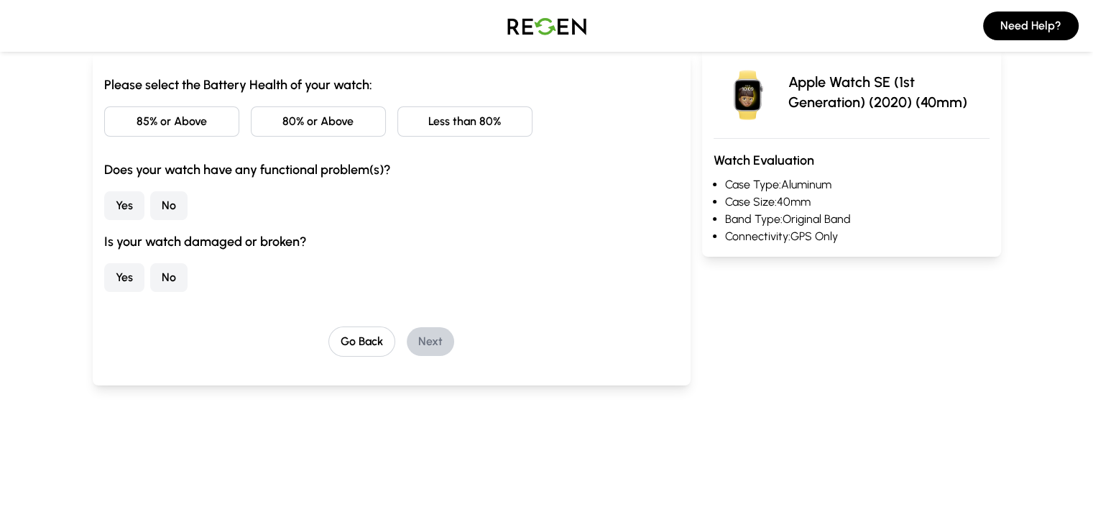
click at [104, 129] on button "85% or Above" at bounding box center [171, 121] width 135 height 30
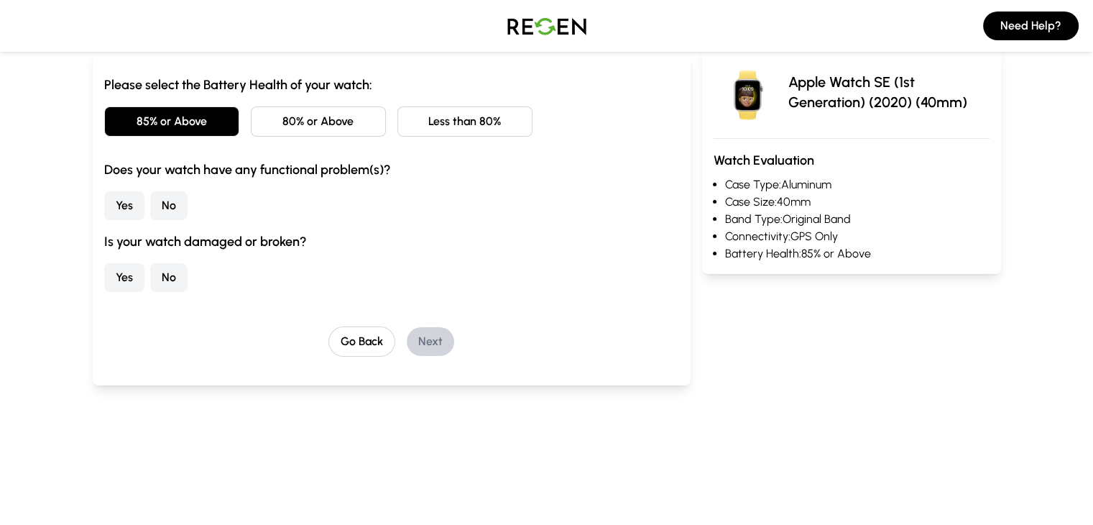
click at [150, 197] on button "No" at bounding box center [168, 205] width 37 height 29
click at [150, 282] on button "No" at bounding box center [168, 277] width 37 height 29
click at [407, 331] on button "Next" at bounding box center [430, 341] width 47 height 29
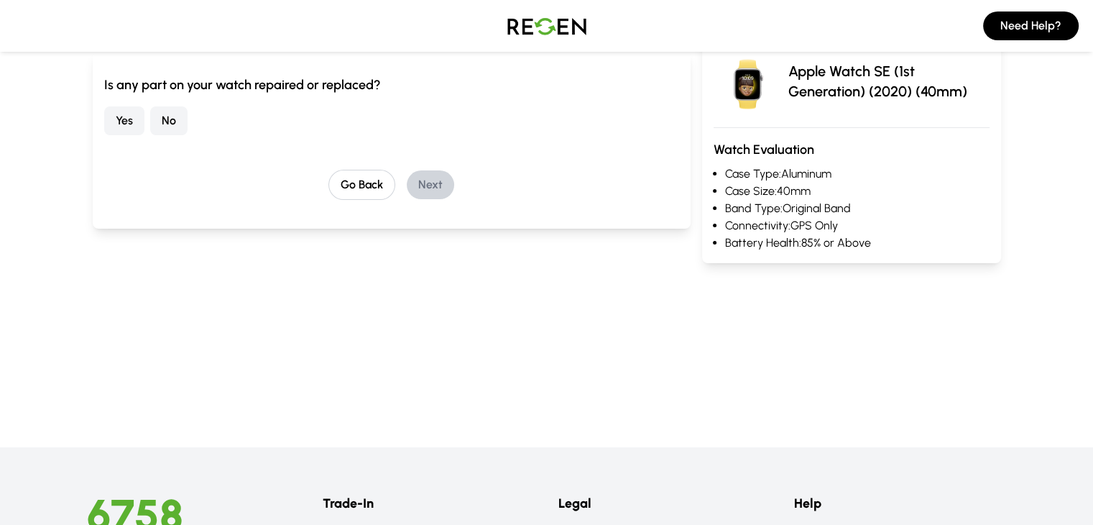
click at [150, 121] on button "No" at bounding box center [168, 120] width 37 height 29
click at [407, 179] on button "Next" at bounding box center [430, 184] width 47 height 29
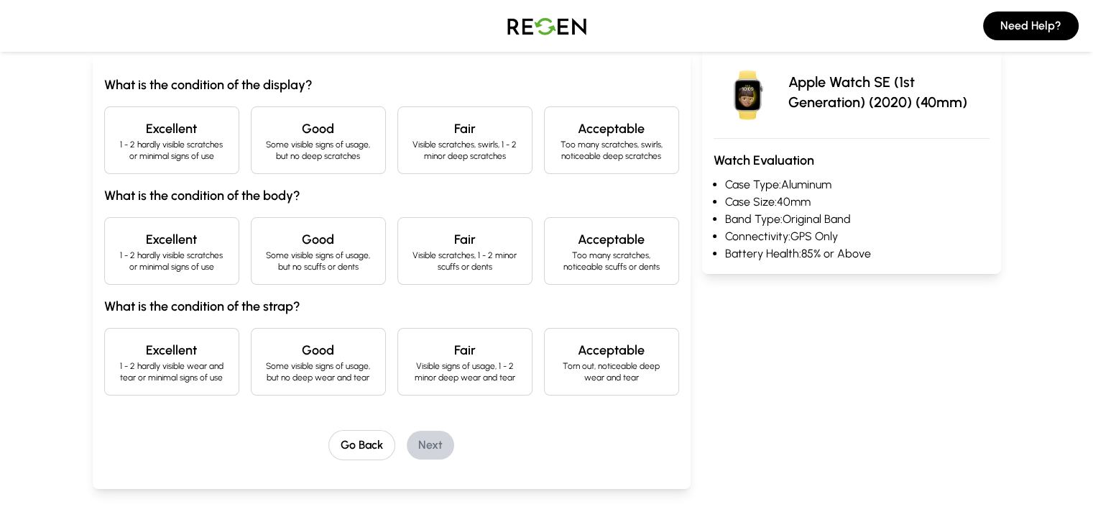
click at [290, 139] on p "Some visible signs of usage, but no deep scratches" at bounding box center [318, 150] width 111 height 23
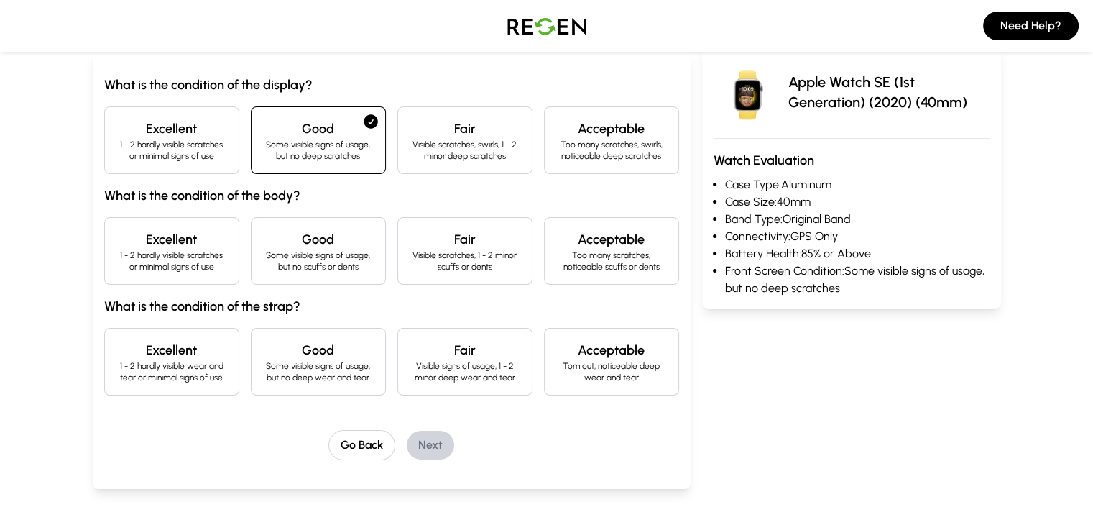
click at [263, 244] on h4 "Good" at bounding box center [318, 239] width 111 height 20
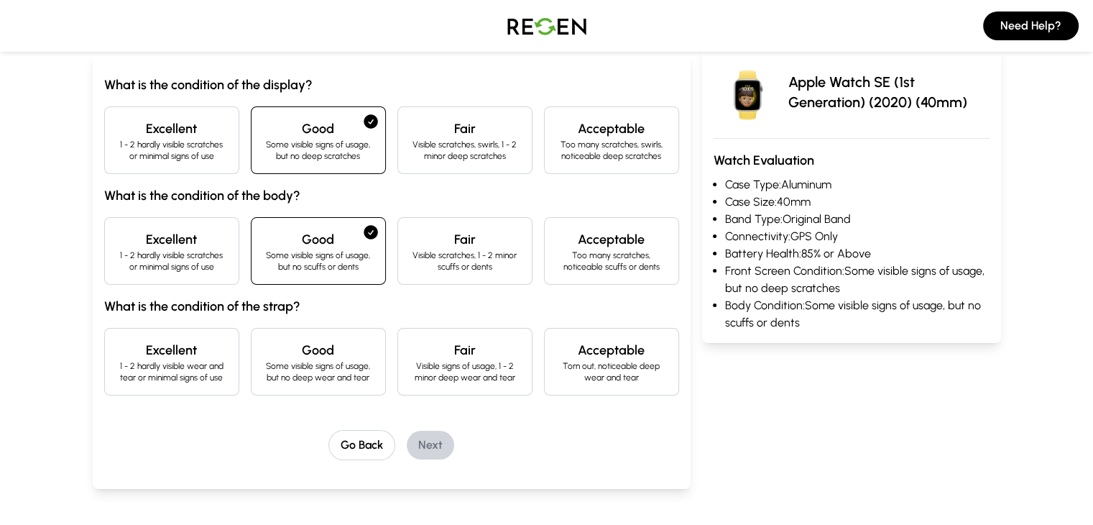
click at [263, 360] on p "Some visible signs of usage, but no deep wear and tear" at bounding box center [318, 371] width 111 height 23
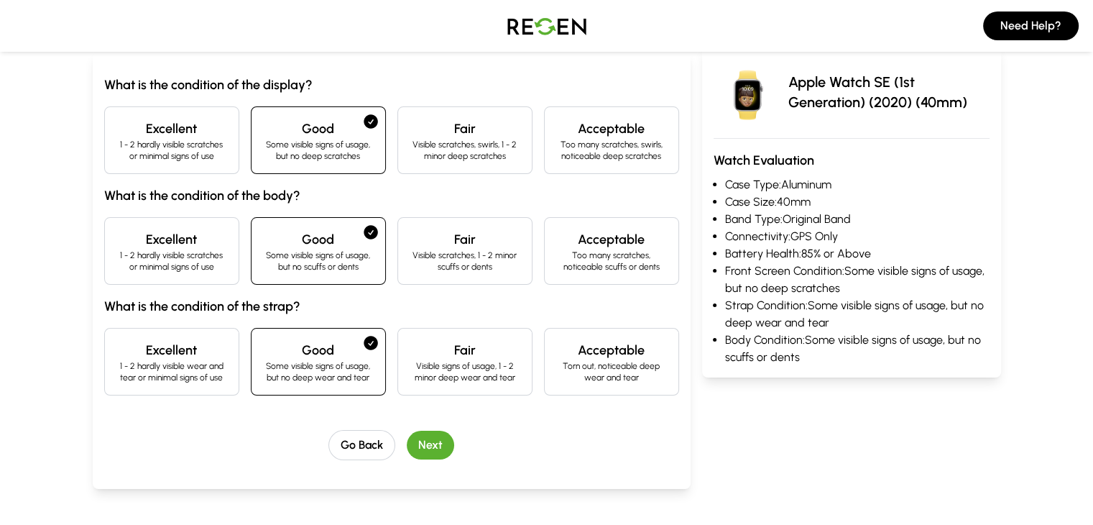
click at [407, 439] on button "Next" at bounding box center [430, 445] width 47 height 29
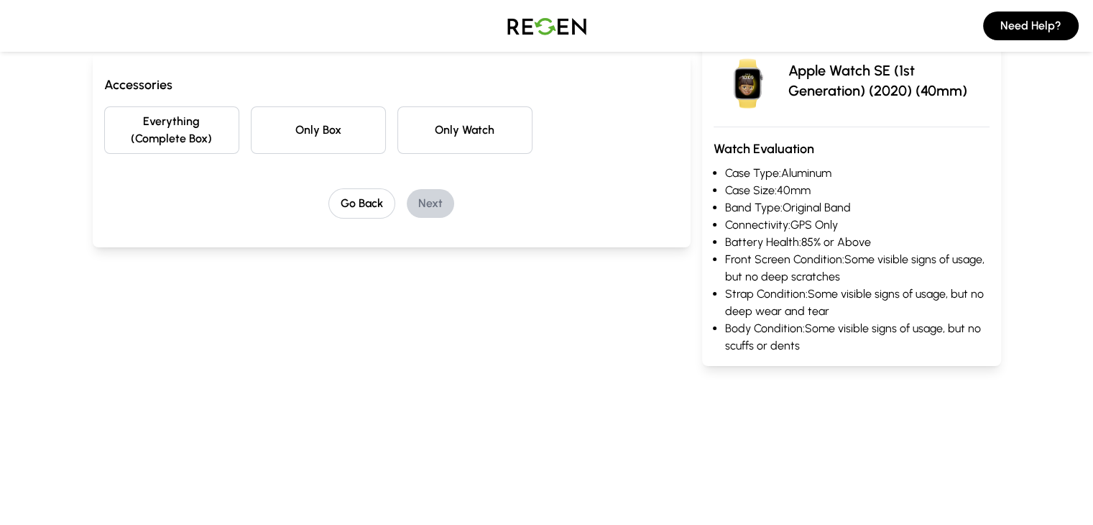
click at [104, 116] on button "Everything (Complete Box)" at bounding box center [171, 129] width 135 height 47
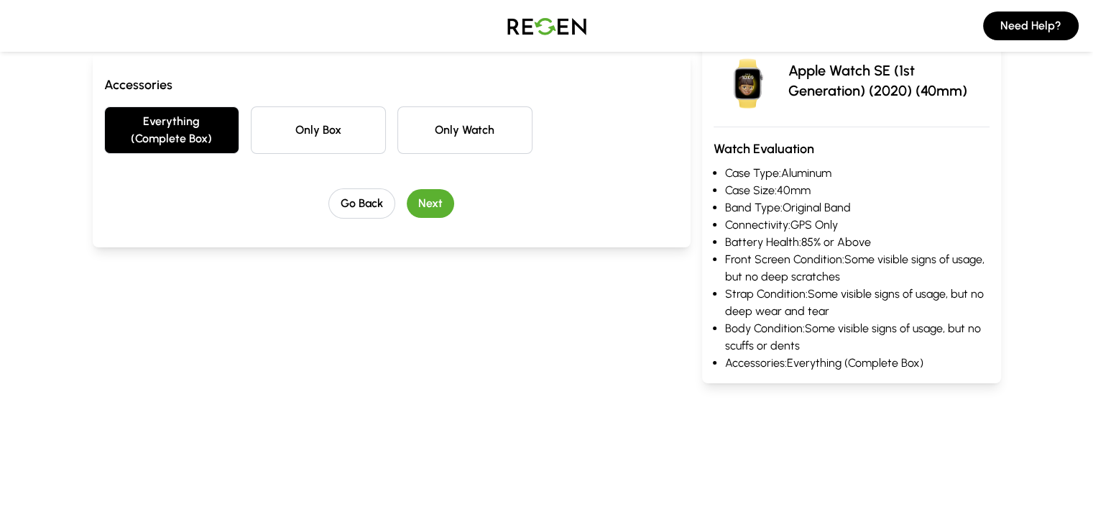
click at [407, 189] on button "Next" at bounding box center [430, 203] width 47 height 29
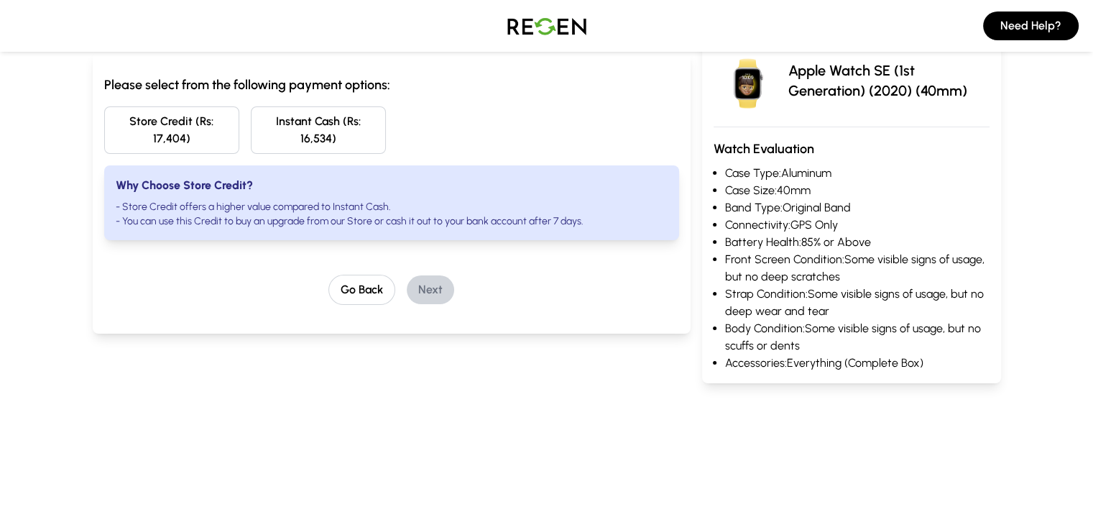
click at [311, 122] on button "Instant Cash (Rs: 16,534)" at bounding box center [318, 129] width 135 height 47
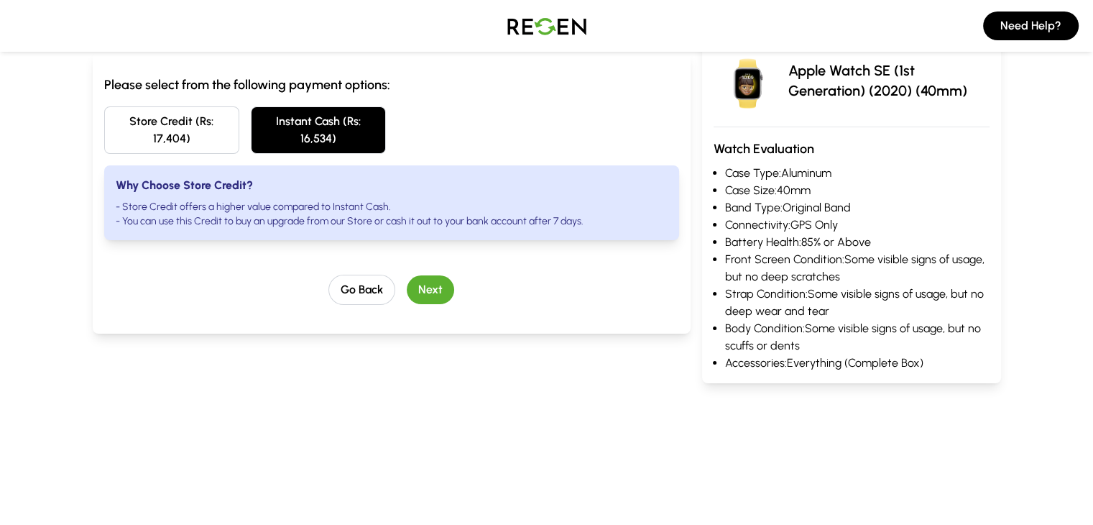
click at [411, 275] on button "Next" at bounding box center [430, 289] width 47 height 29
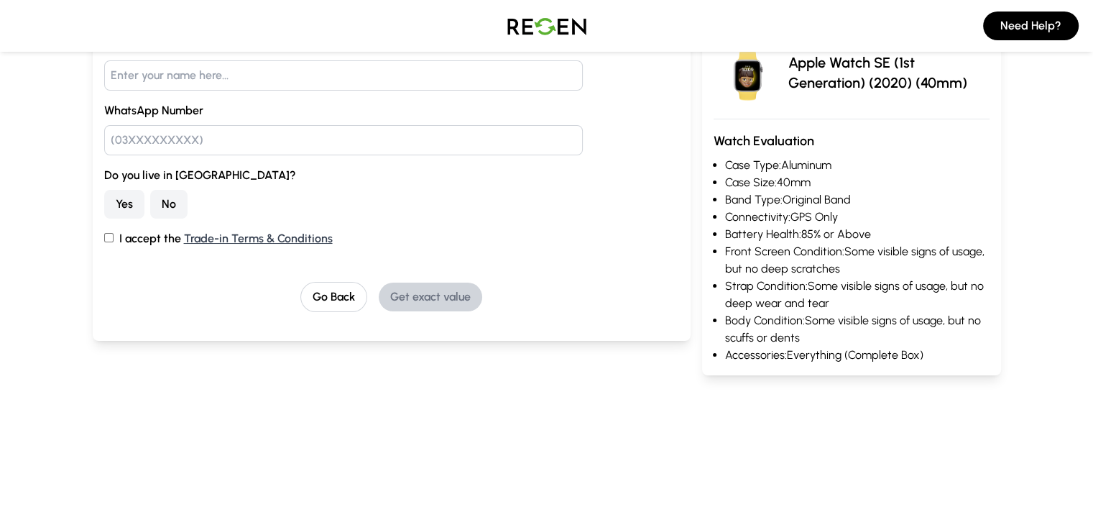
scroll to position [184, 0]
